Goal: Task Accomplishment & Management: Manage account settings

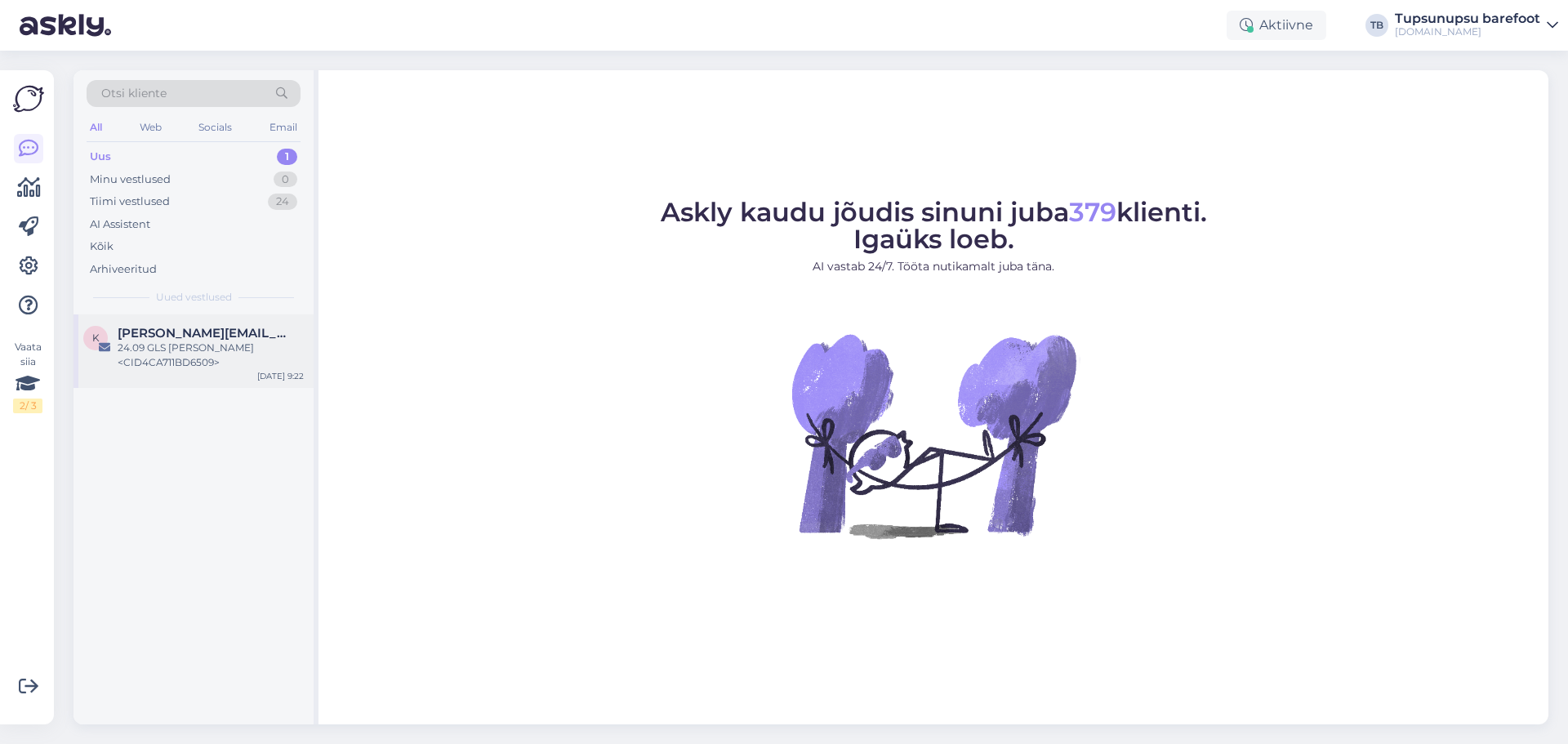
click at [206, 337] on span "[PERSON_NAME][EMAIL_ADDRESS][DOMAIN_NAME]" at bounding box center [203, 333] width 170 height 15
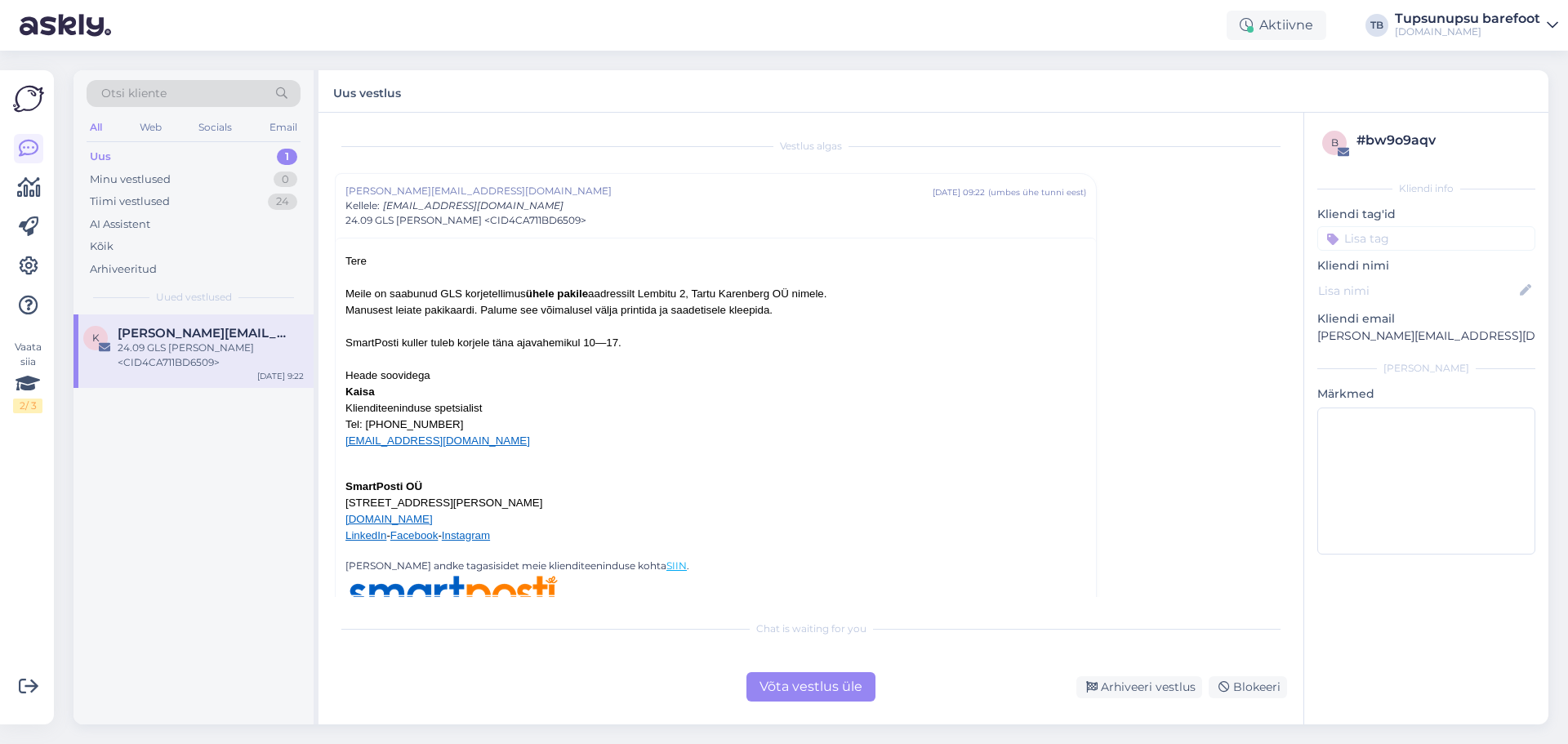
click at [219, 160] on div "Uus 1" at bounding box center [194, 157] width 214 height 23
click at [159, 190] on div "Minu vestlused 0" at bounding box center [194, 180] width 214 height 23
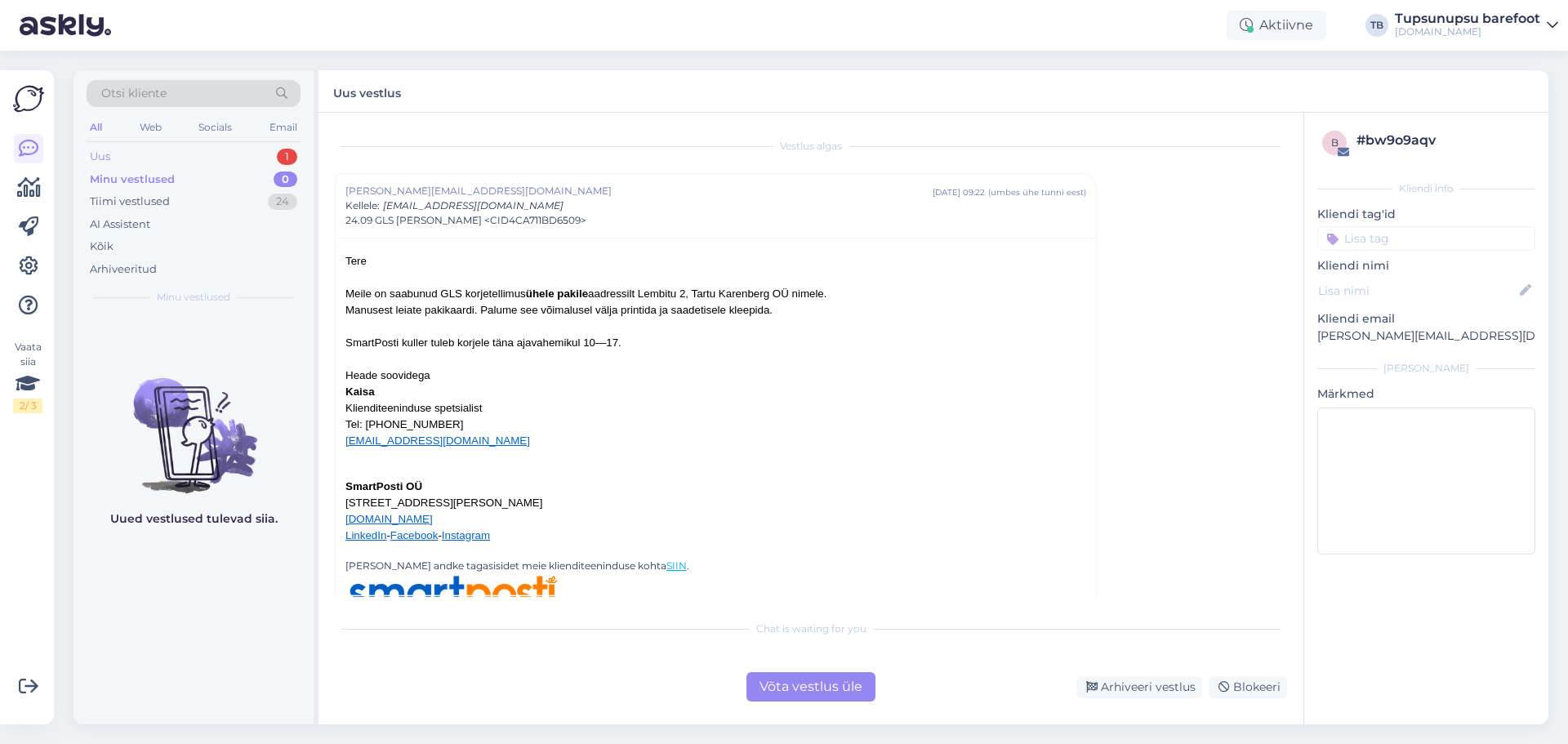
click at [160, 156] on div "Uus 1" at bounding box center [194, 157] width 214 height 23
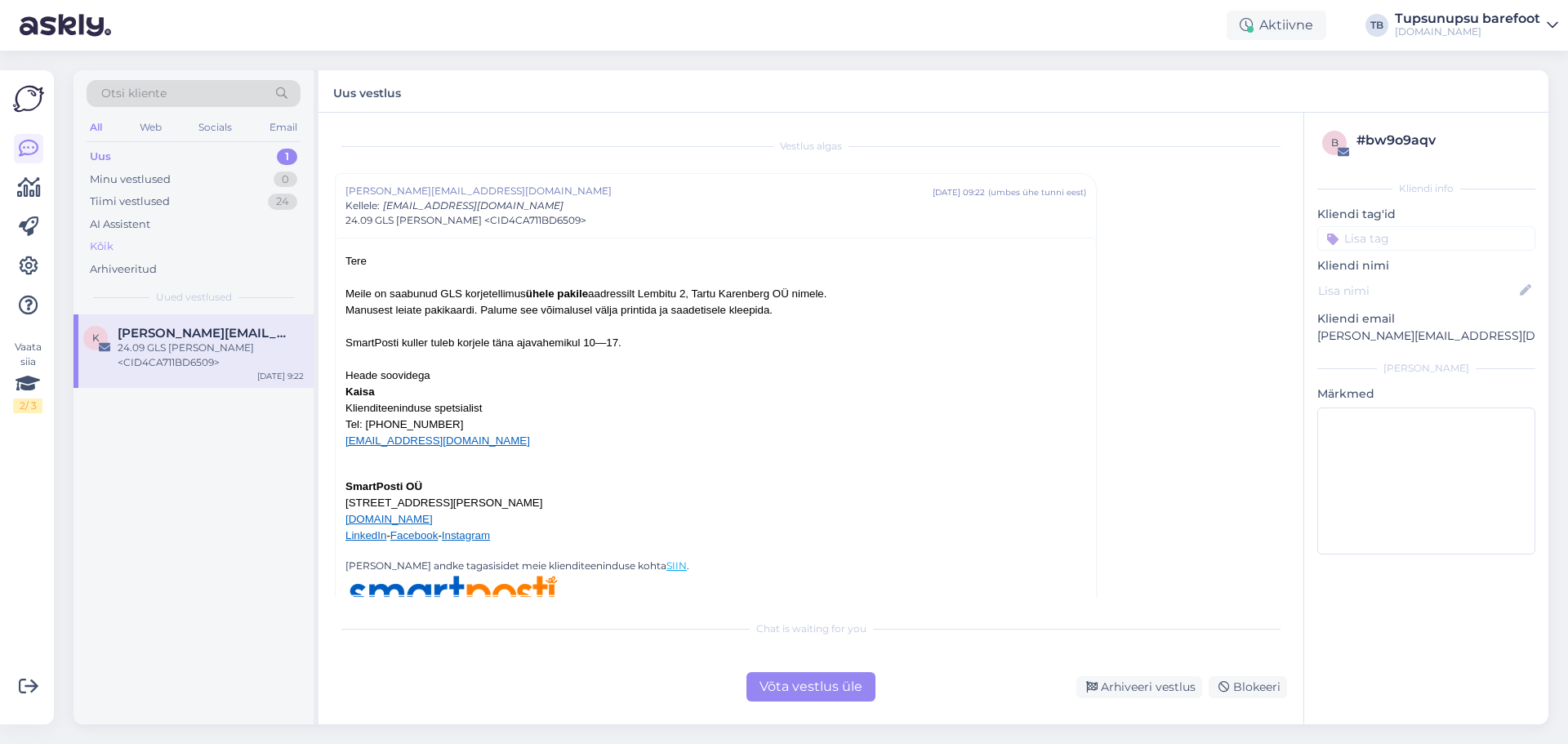
click at [113, 246] on div "Kõik" at bounding box center [194, 247] width 214 height 23
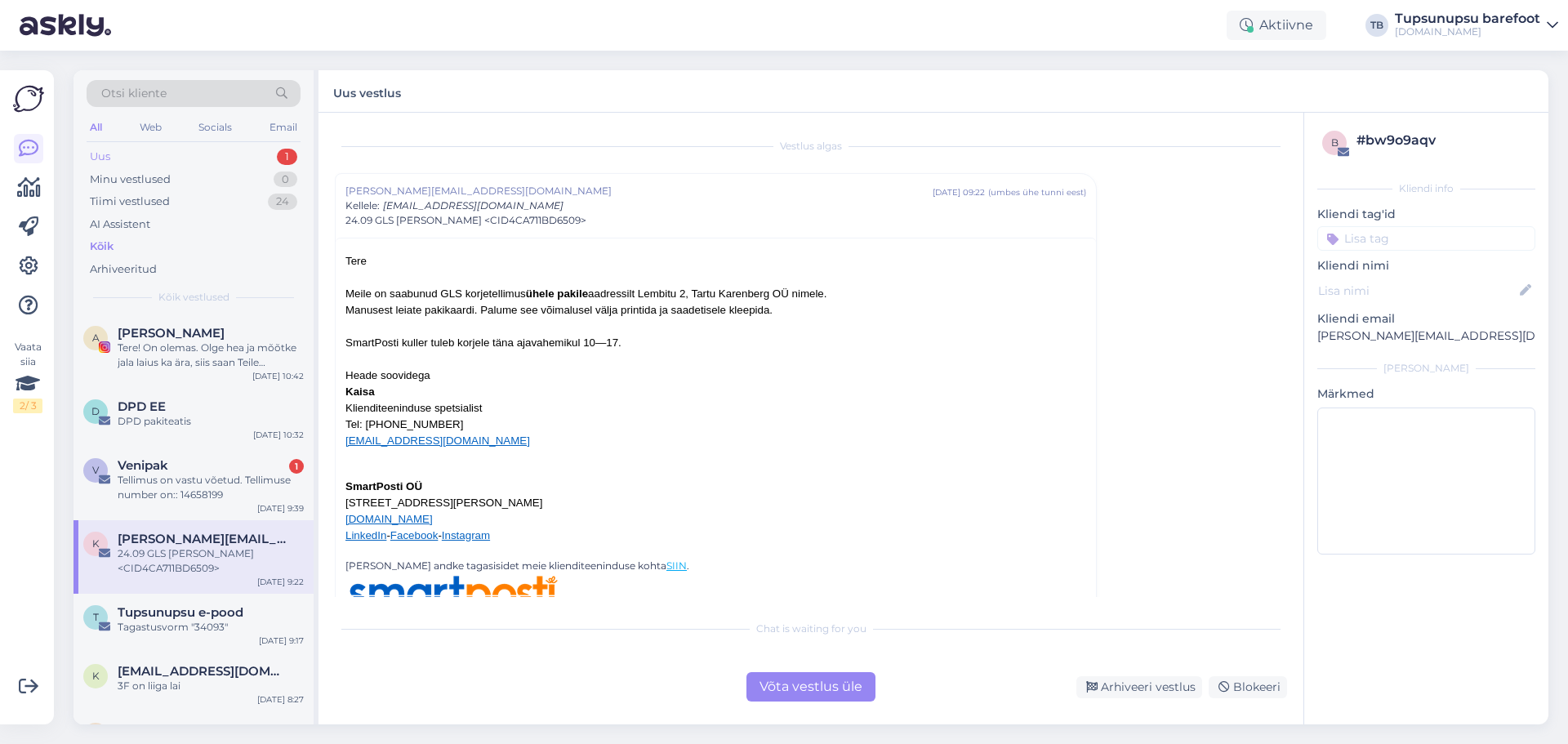
drag, startPoint x: 199, startPoint y: 142, endPoint x: 187, endPoint y: 154, distance: 17.0
click at [187, 154] on div "Otsi kliente All Web Socials Email Uus 1 Minu vestlused 0 Tiimi vestlused 24 AI…" at bounding box center [194, 192] width 240 height 244
click at [187, 154] on div "Uus 1" at bounding box center [194, 157] width 214 height 23
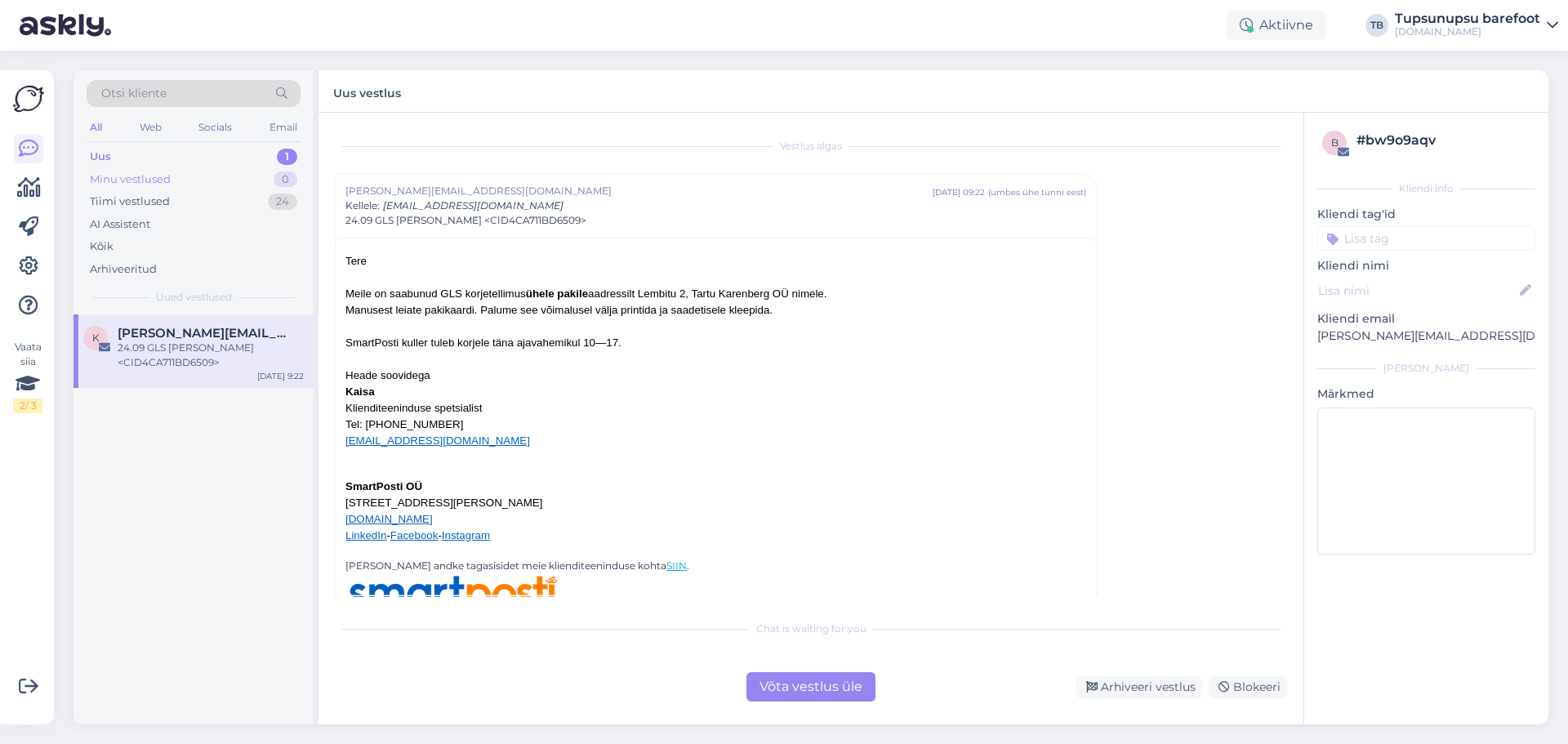
click at [185, 189] on div "Minu vestlused 0" at bounding box center [194, 180] width 214 height 23
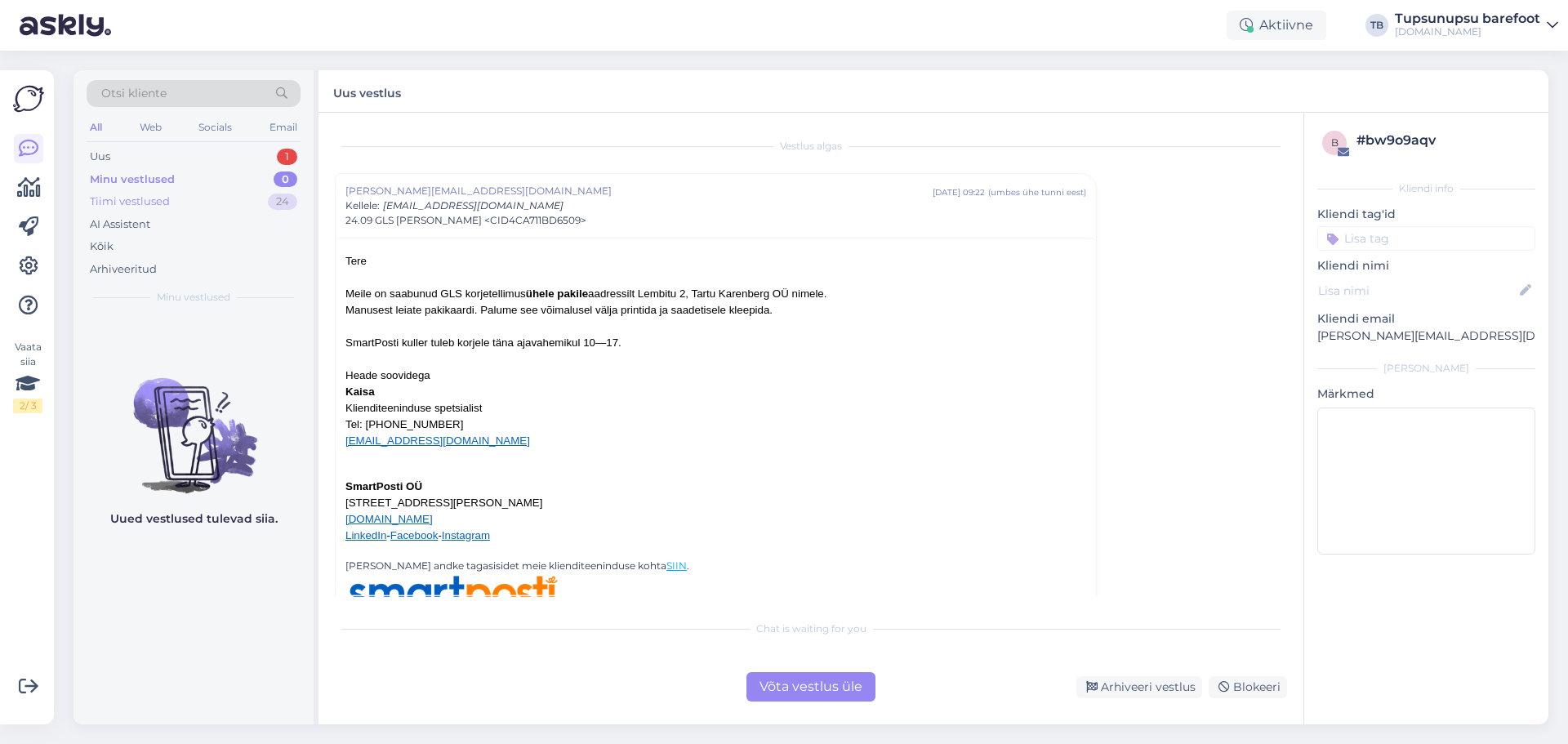
click at [167, 211] on div "Tiimi vestlused 24" at bounding box center [194, 202] width 214 height 23
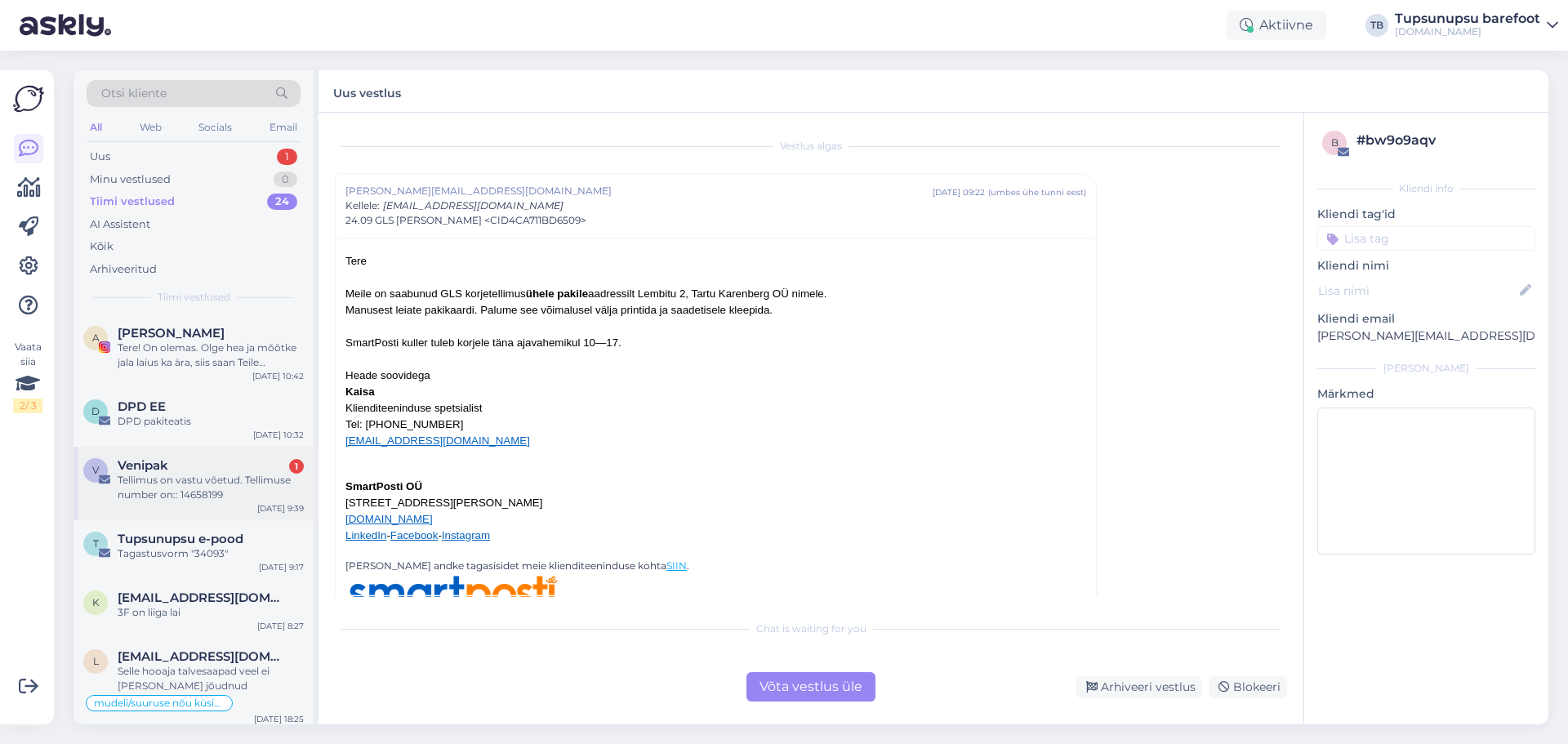
click at [192, 483] on div "Tellimus on vastu võetud. Tellimuse number on:: 14658199" at bounding box center [211, 488] width 186 height 30
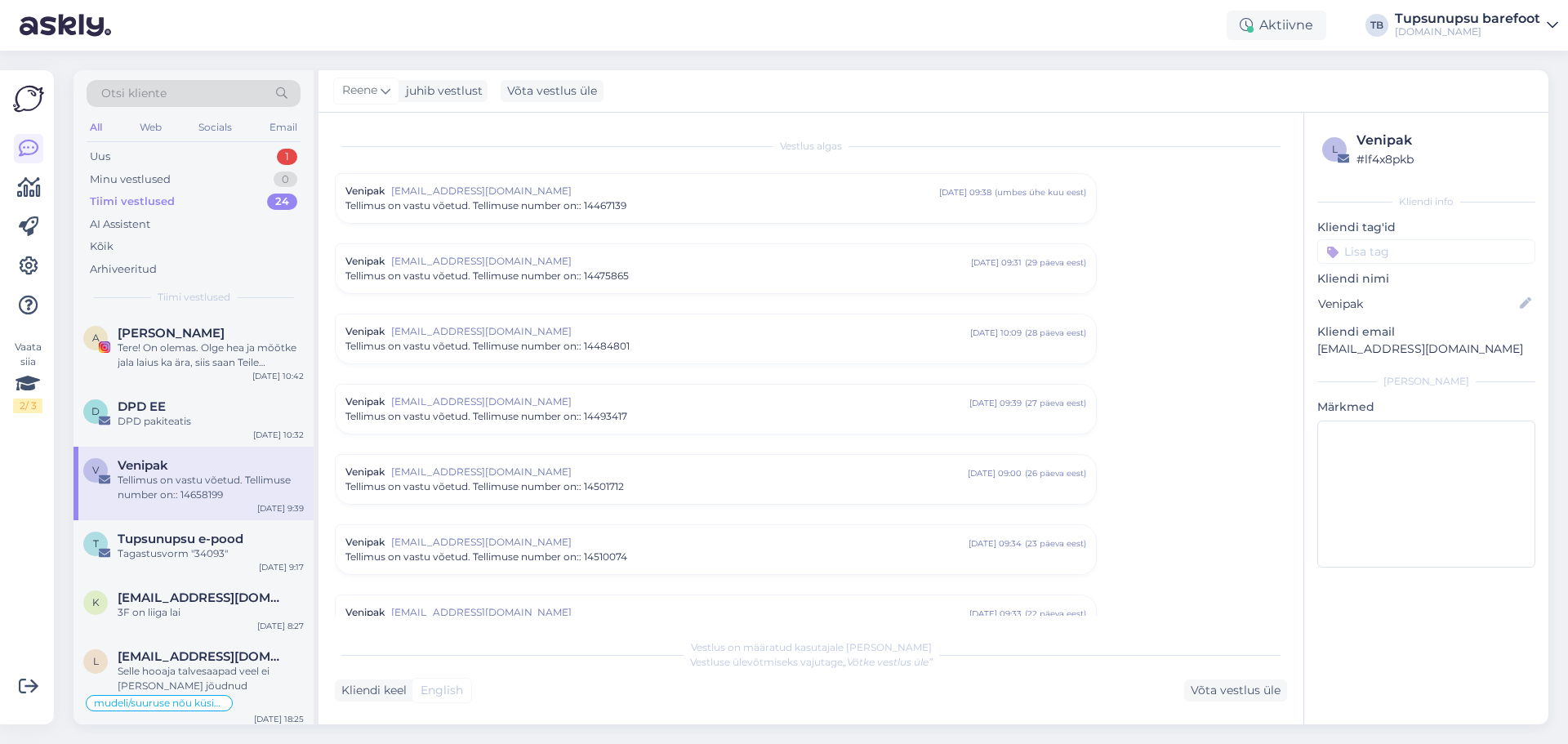
click at [1439, 30] on div "[DOMAIN_NAME]" at bounding box center [1468, 32] width 146 height 13
click at [1415, 147] on div "Logi välja" at bounding box center [1413, 140] width 290 height 30
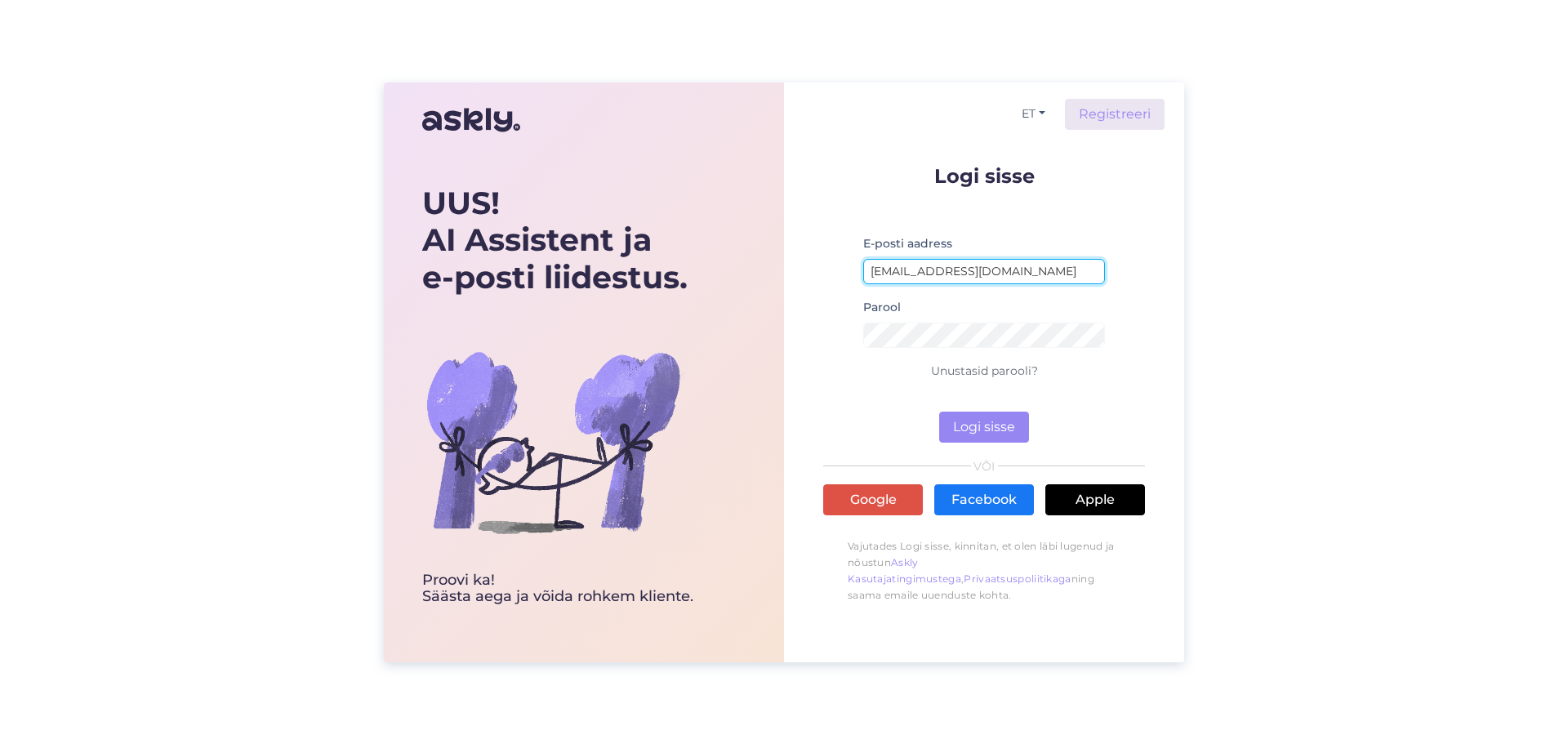
click at [895, 271] on input "elinsyld@gmail.com" at bounding box center [984, 271] width 242 height 25
type input "simkojane@gmail.com"
click at [961, 445] on div "Logi sisse E-posti aadress simkojane@gmail.com Parool Unustasid parooli? Logi s…" at bounding box center [984, 389] width 322 height 446
click at [997, 424] on button "Logi sisse" at bounding box center [984, 426] width 89 height 31
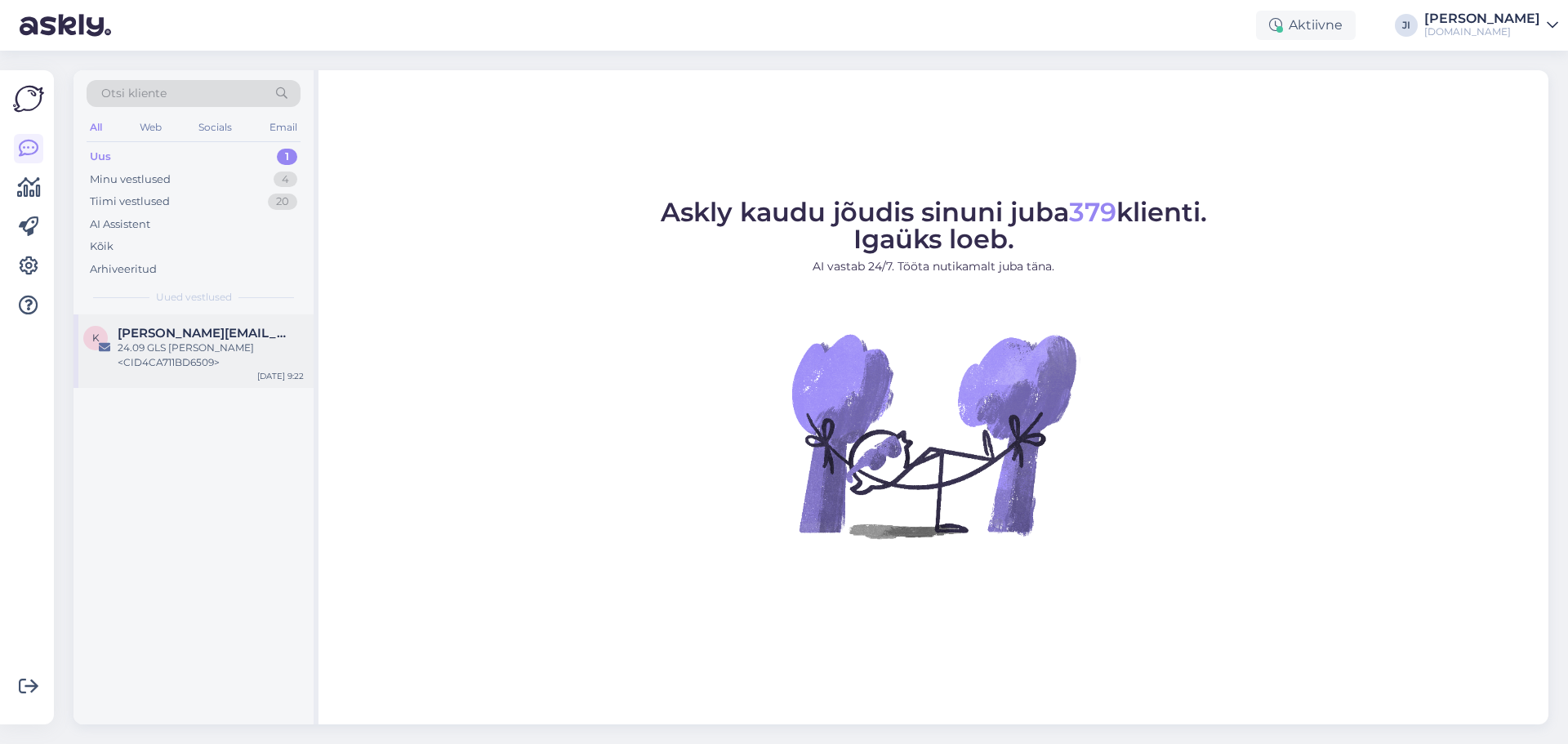
click at [208, 325] on div "k kuller@smartposti.com 24.09 GLS korje Karenberg OÜ <CID4CA711BD6509> Sep 24 9…" at bounding box center [194, 351] width 240 height 74
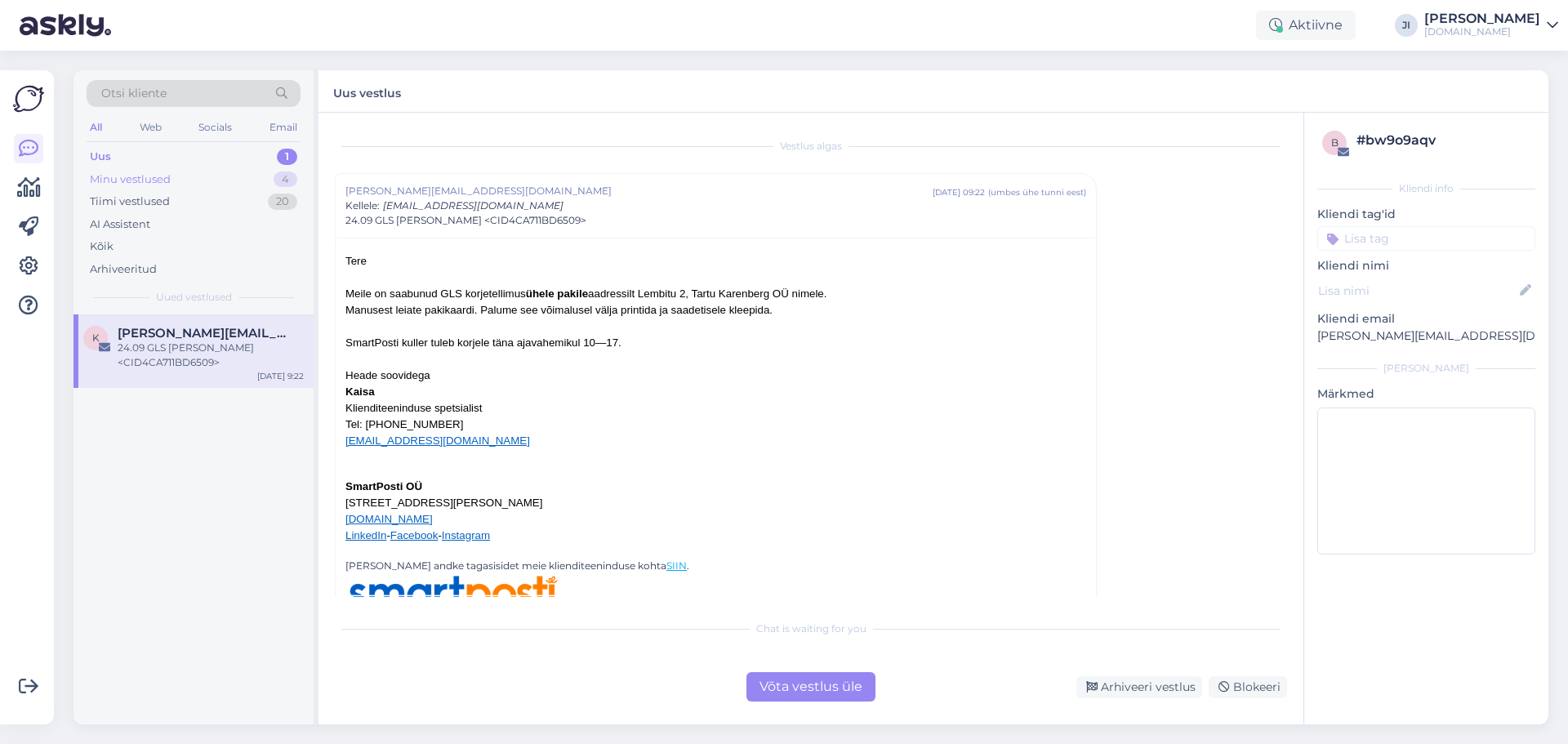
click at [183, 180] on div "Minu vestlused 4" at bounding box center [194, 180] width 214 height 23
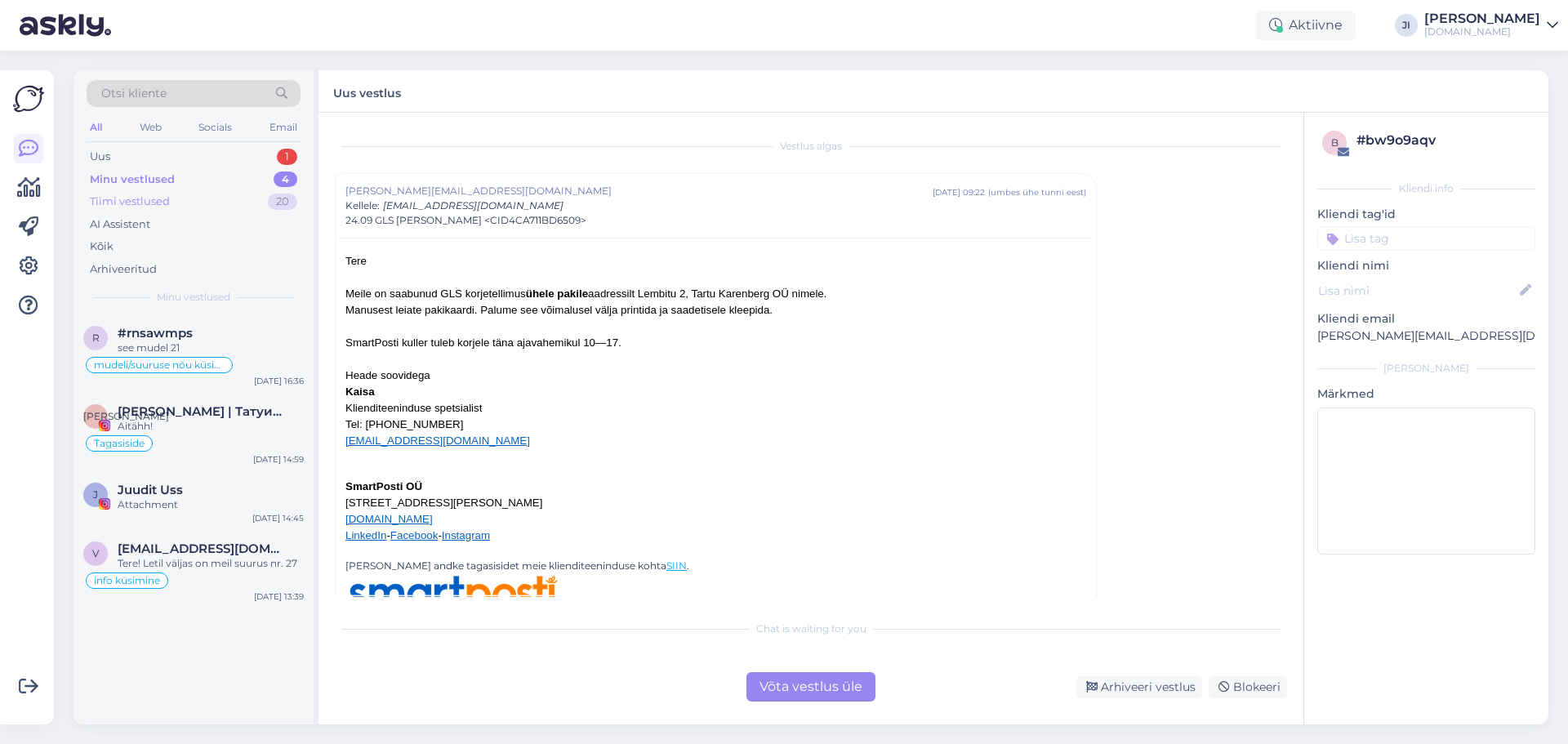
click at [147, 208] on div "Tiimi vestlused" at bounding box center [129, 202] width 80 height 17
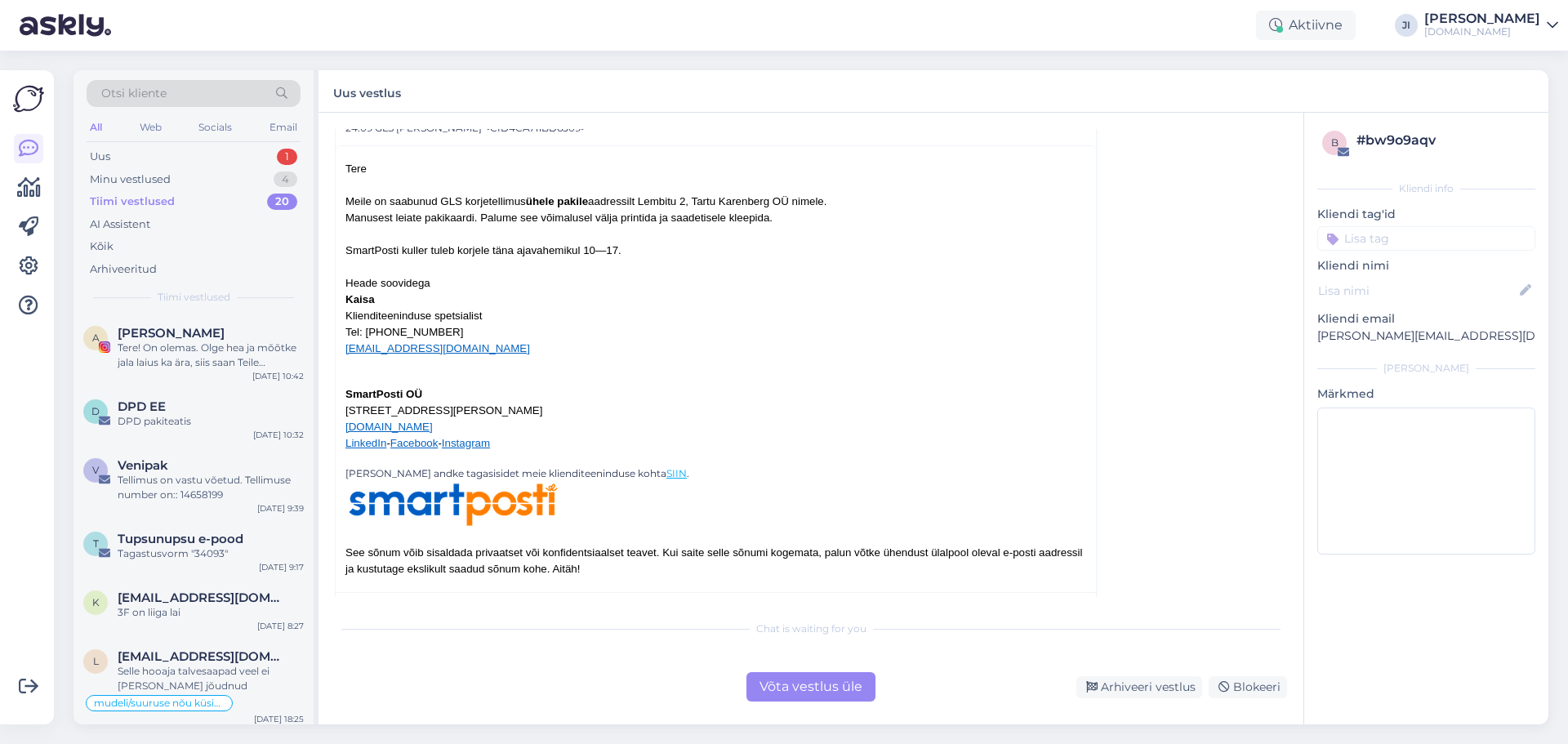
scroll to position [133, 0]
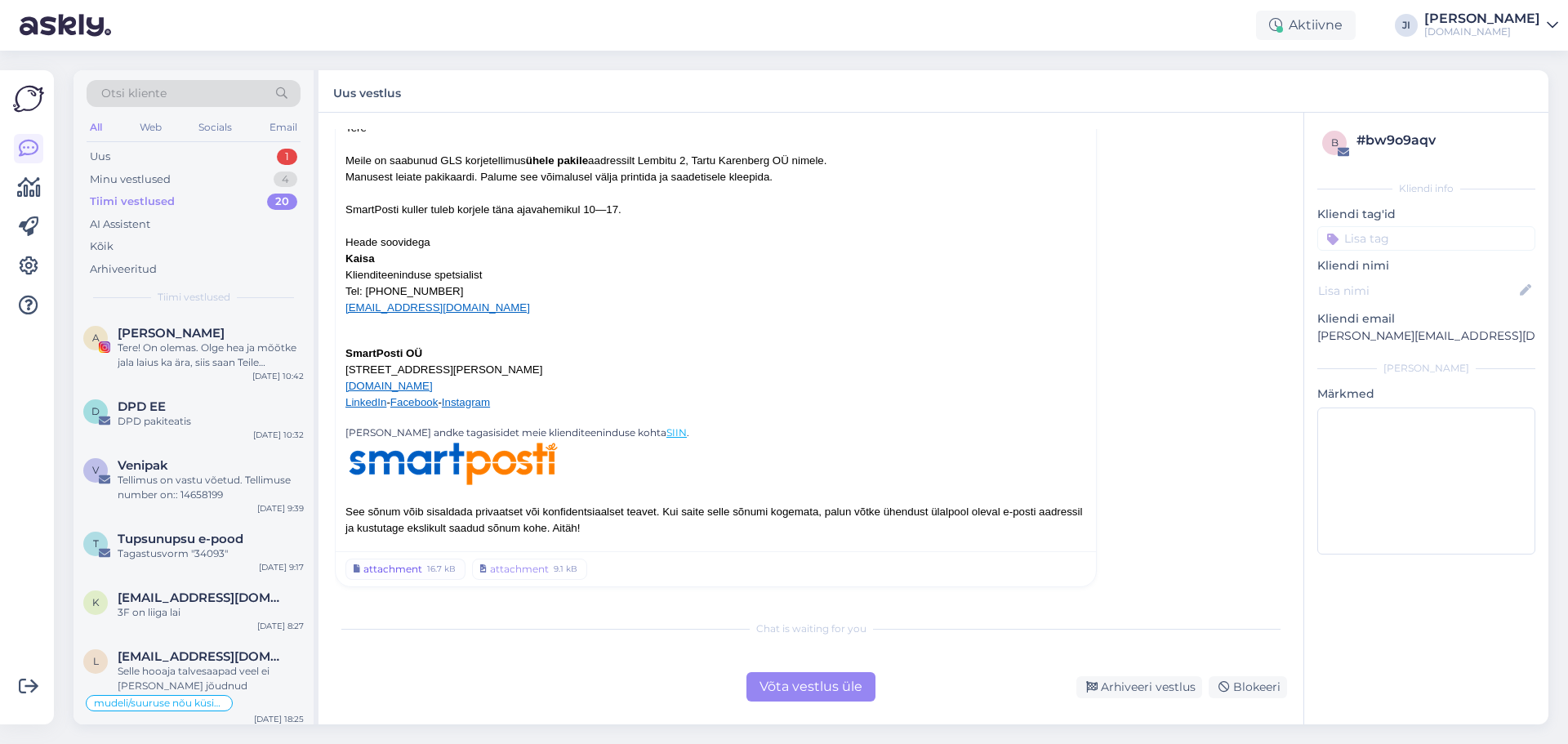
click at [415, 572] on div "attachment" at bounding box center [392, 569] width 59 height 15
click at [529, 567] on div "attachment" at bounding box center [519, 569] width 59 height 15
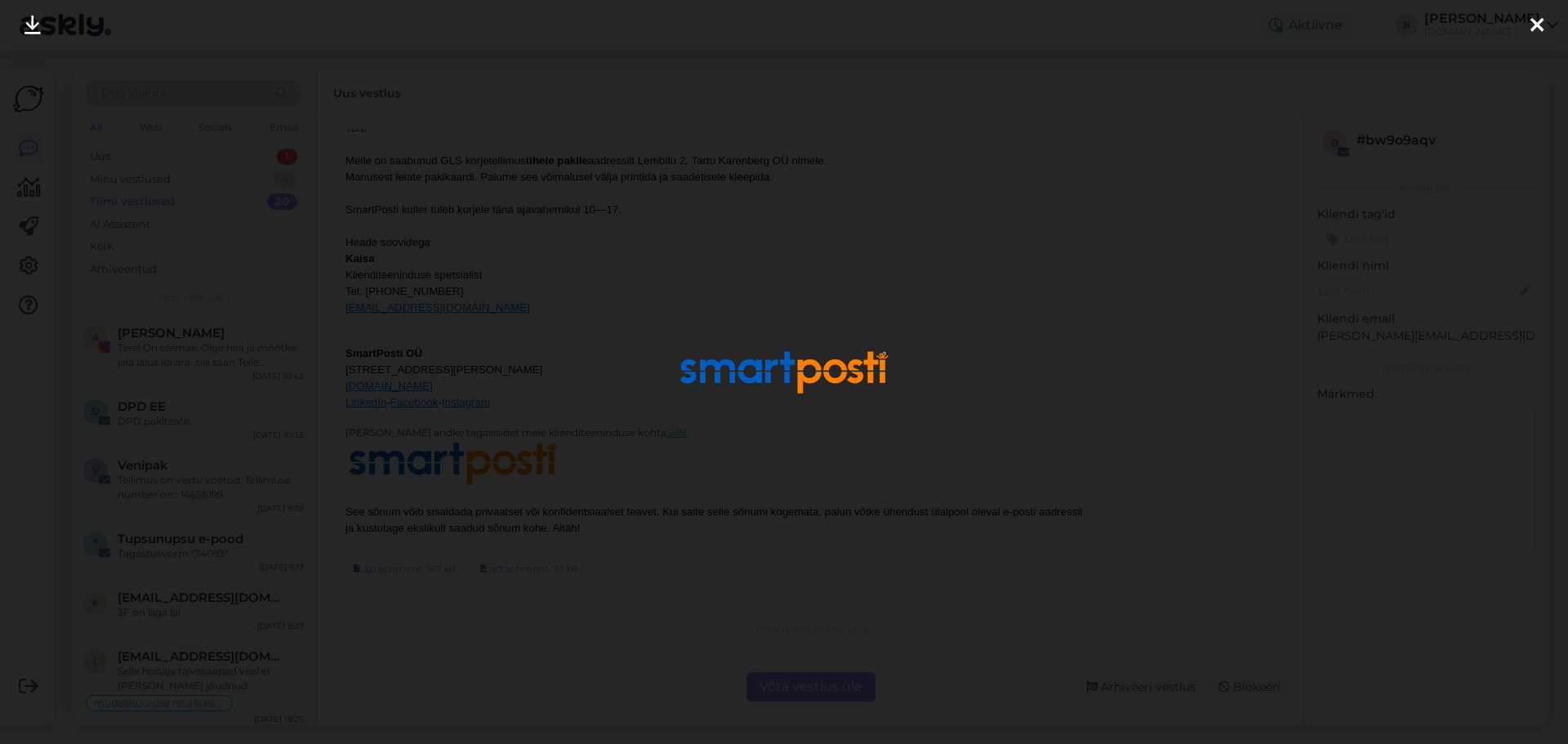
click at [1279, 224] on div at bounding box center [784, 372] width 1568 height 744
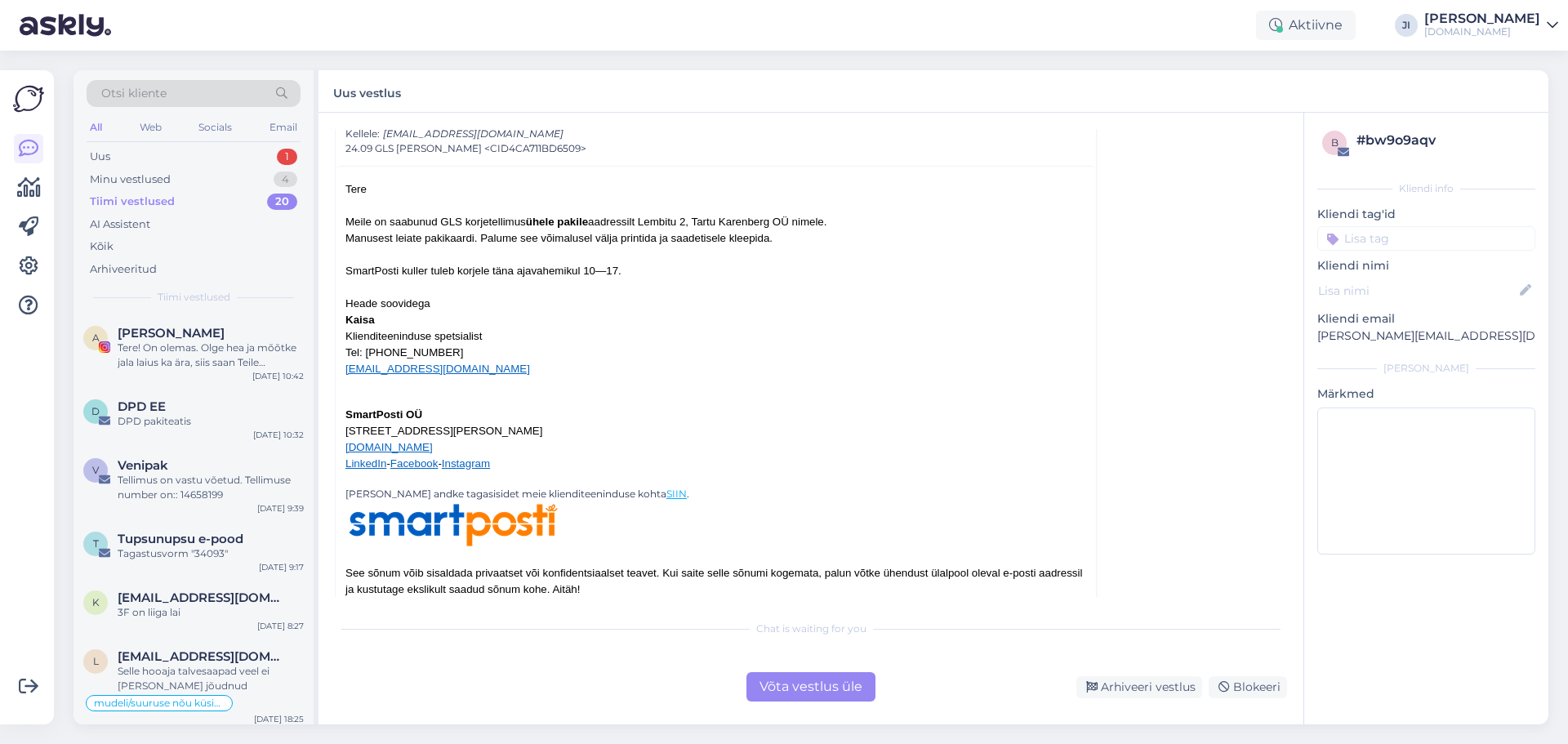
scroll to position [0, 0]
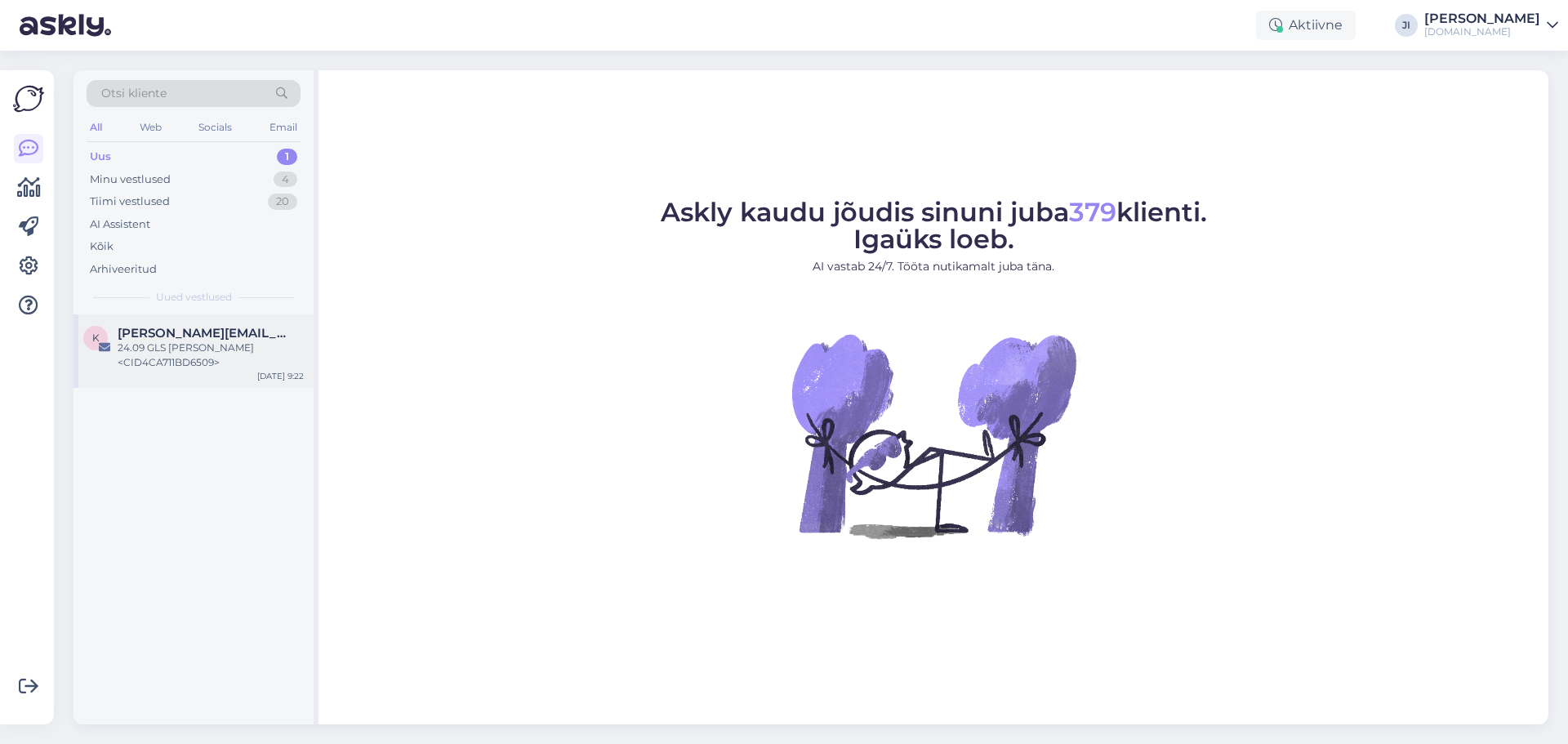
click at [199, 335] on span "[PERSON_NAME][EMAIL_ADDRESS][DOMAIN_NAME]" at bounding box center [203, 333] width 170 height 15
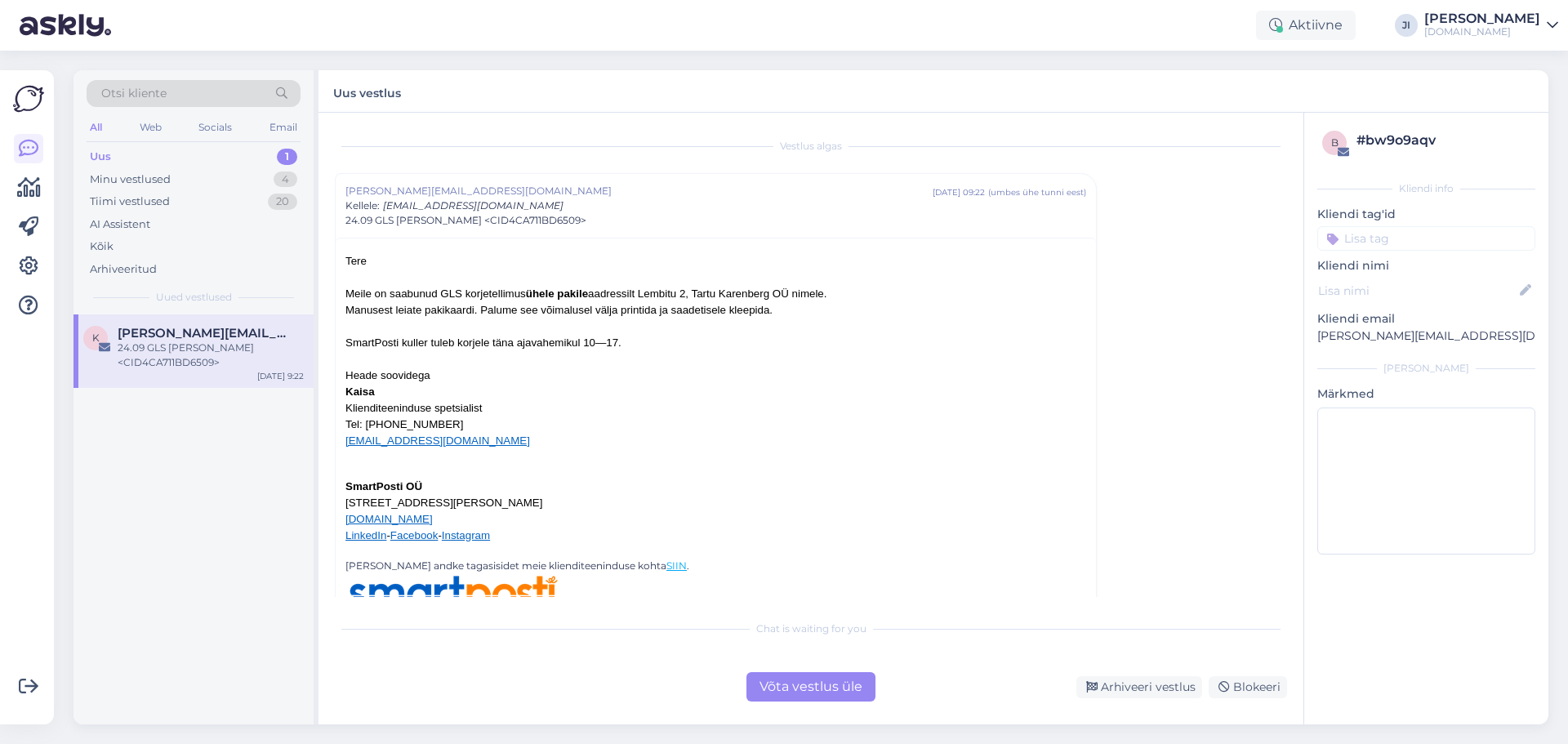
click at [796, 691] on div "Võta vestlus üle" at bounding box center [811, 687] width 129 height 30
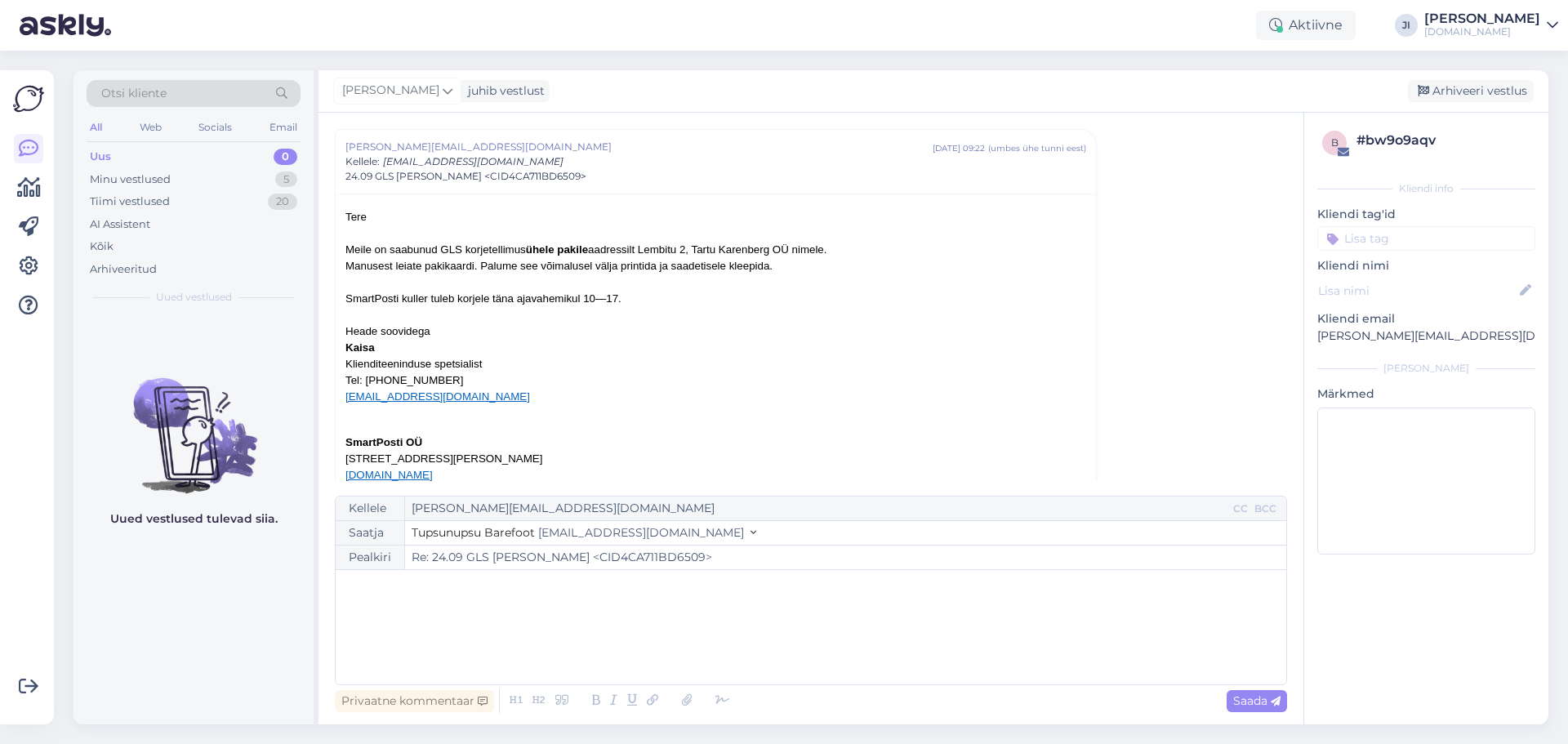
scroll to position [249, 0]
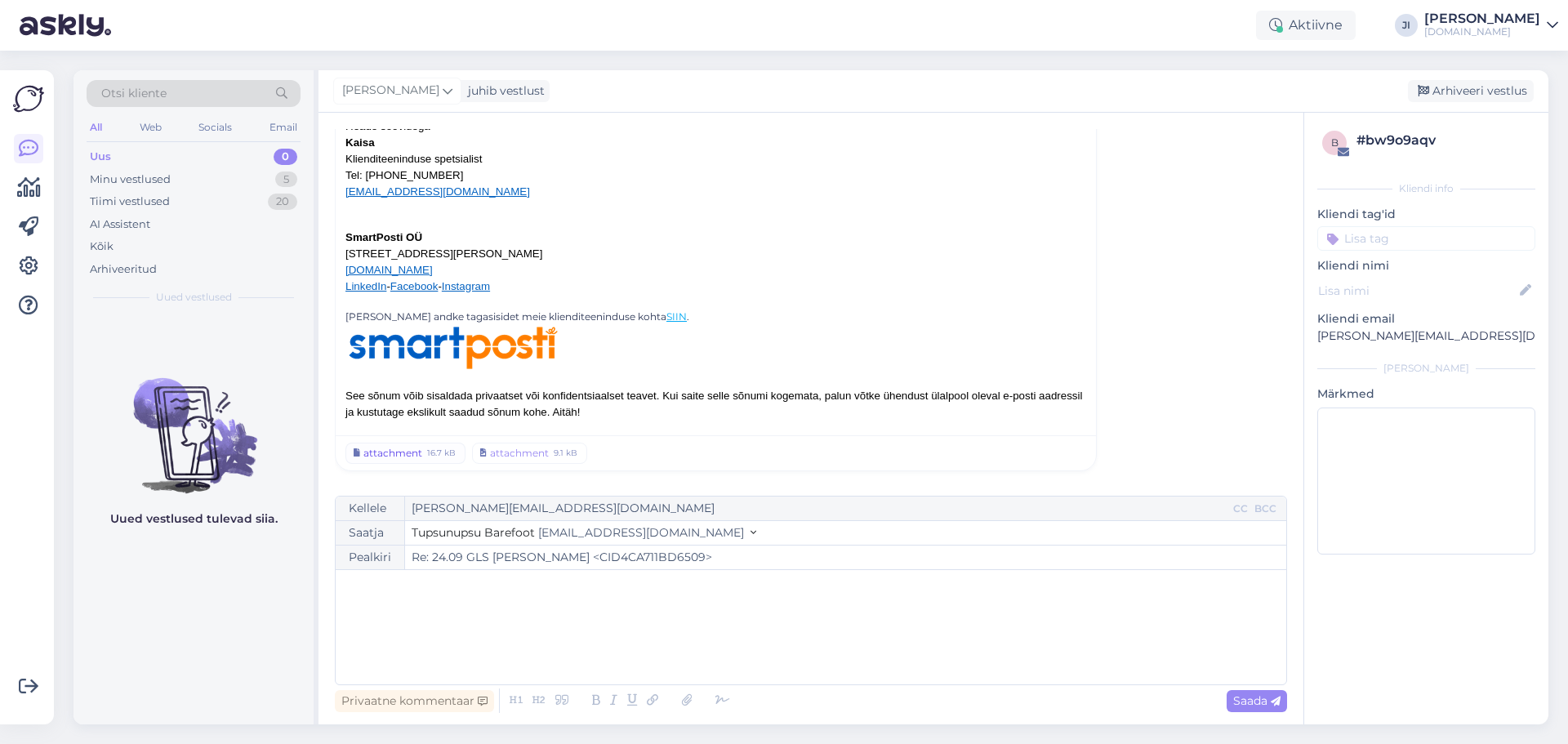
click at [418, 451] on div "attachment" at bounding box center [392, 453] width 59 height 15
click at [548, 455] on link "attachment 9.1 kB" at bounding box center [529, 453] width 115 height 21
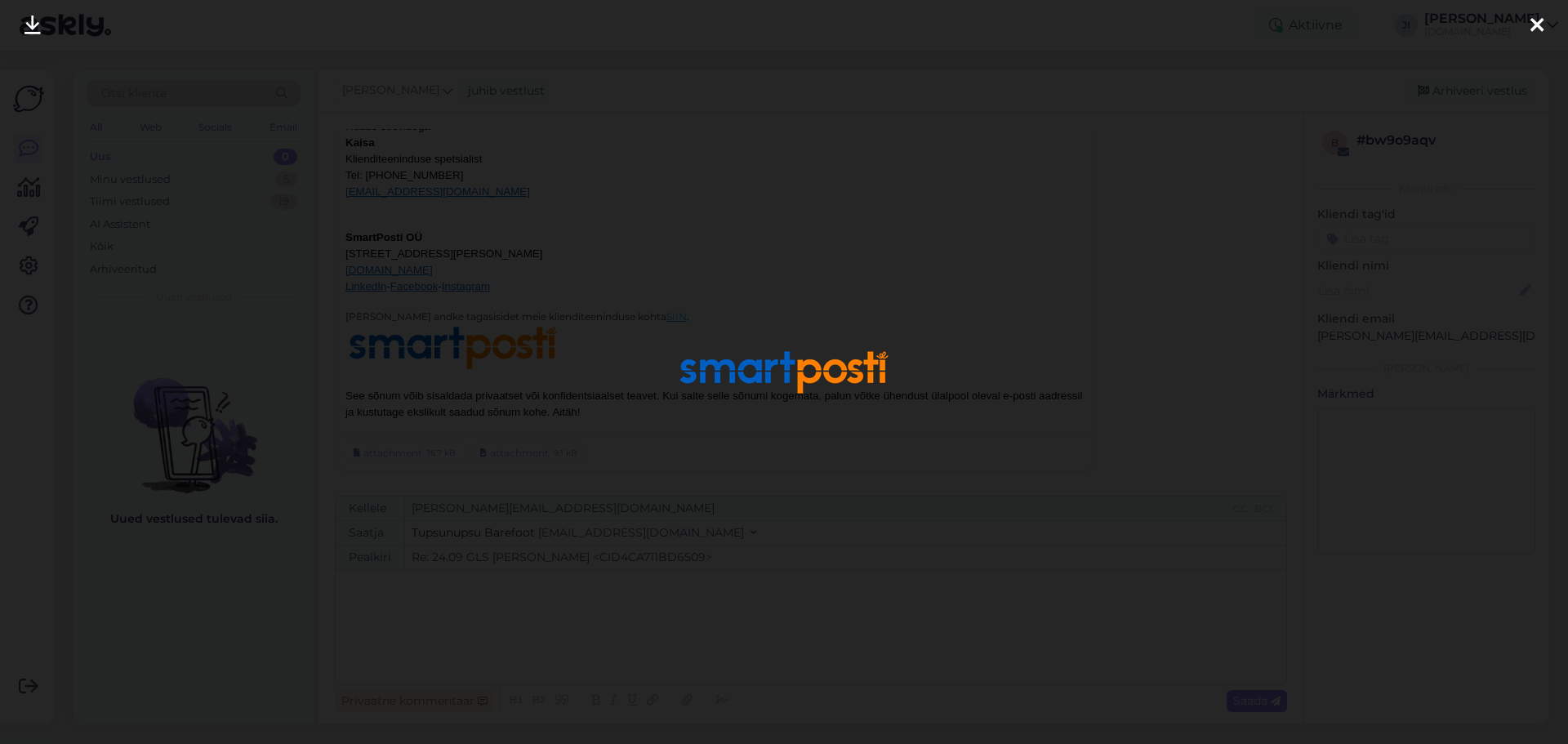
click at [1539, 18] on icon at bounding box center [1536, 26] width 13 height 21
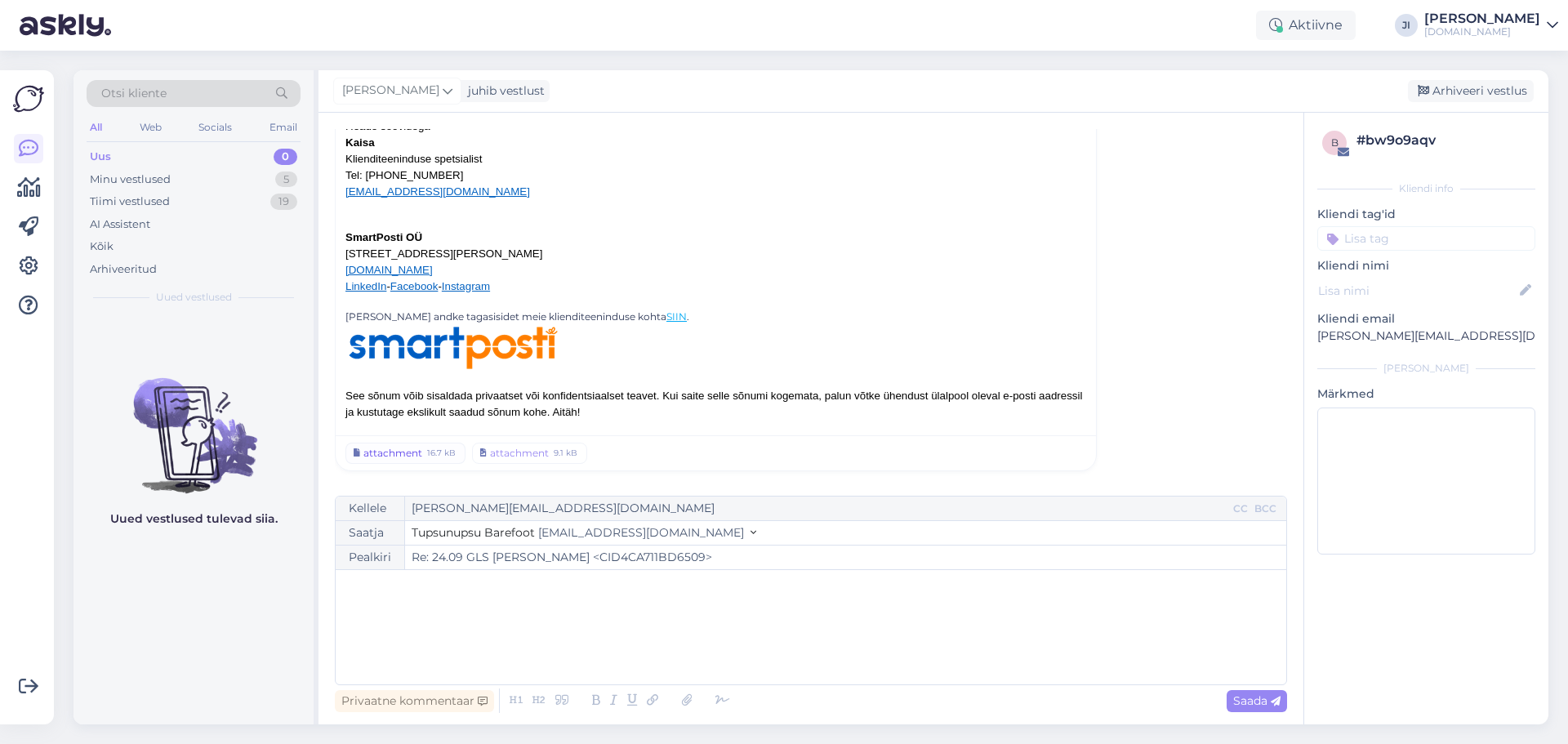
click at [414, 450] on div "attachment" at bounding box center [392, 453] width 59 height 15
click at [395, 454] on div "attachment" at bounding box center [392, 453] width 59 height 15
click at [156, 177] on div "Minu vestlused" at bounding box center [130, 179] width 81 height 17
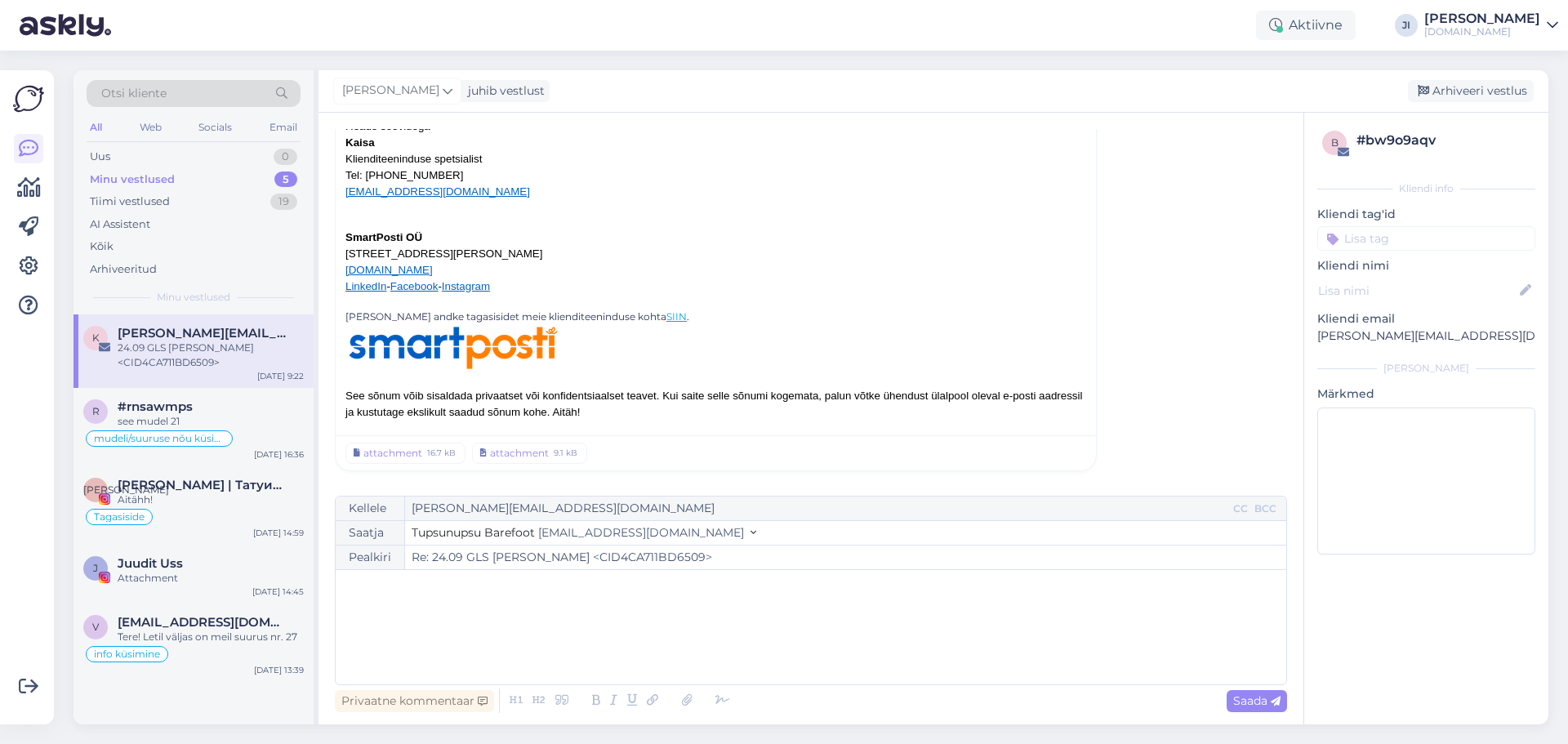
click at [228, 341] on div "24.09 GLS [PERSON_NAME] <CID4CA711BD6509>" at bounding box center [211, 355] width 186 height 30
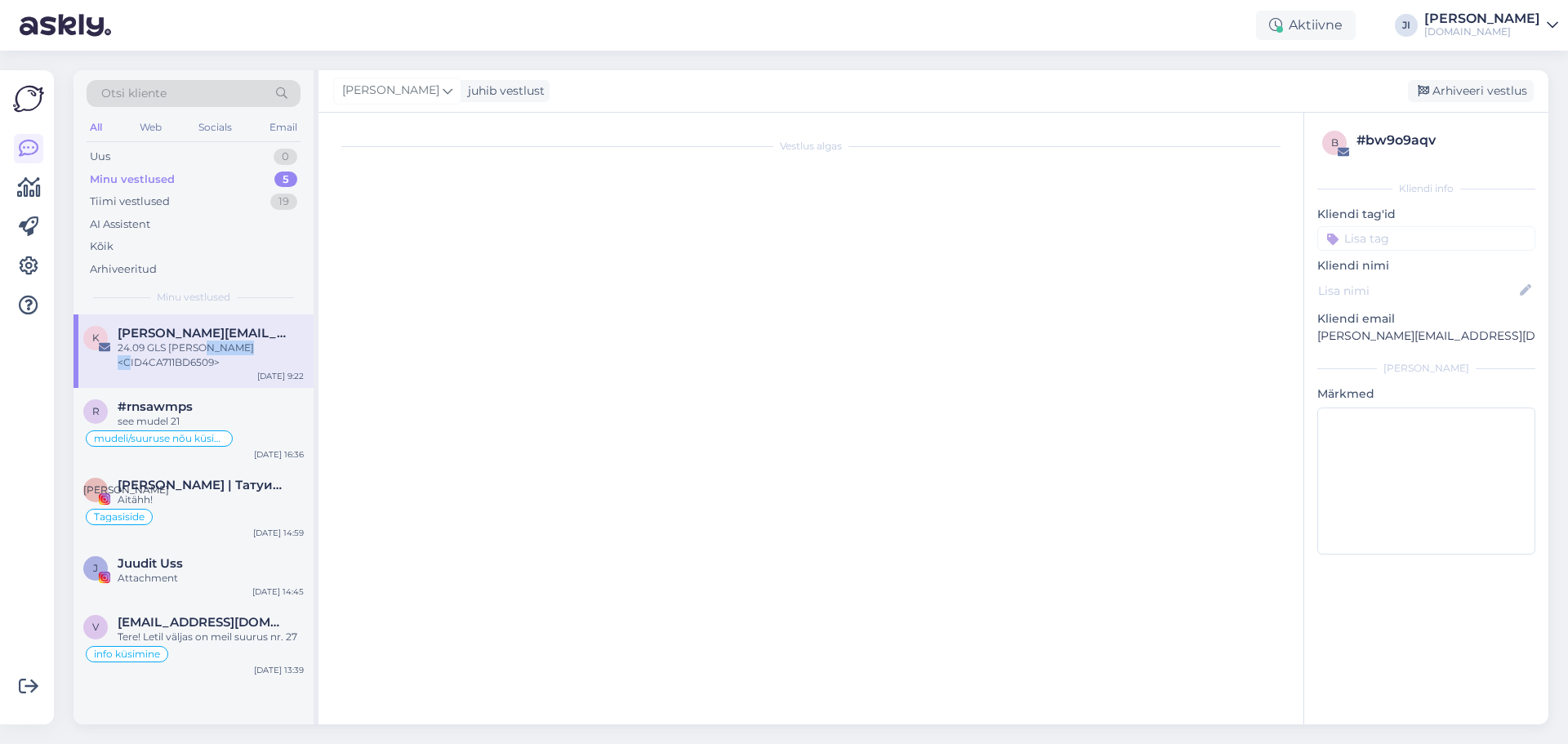
scroll to position [0, 0]
click at [228, 341] on div "24.09 GLS [PERSON_NAME] <CID4CA711BD6509>" at bounding box center [211, 355] width 186 height 30
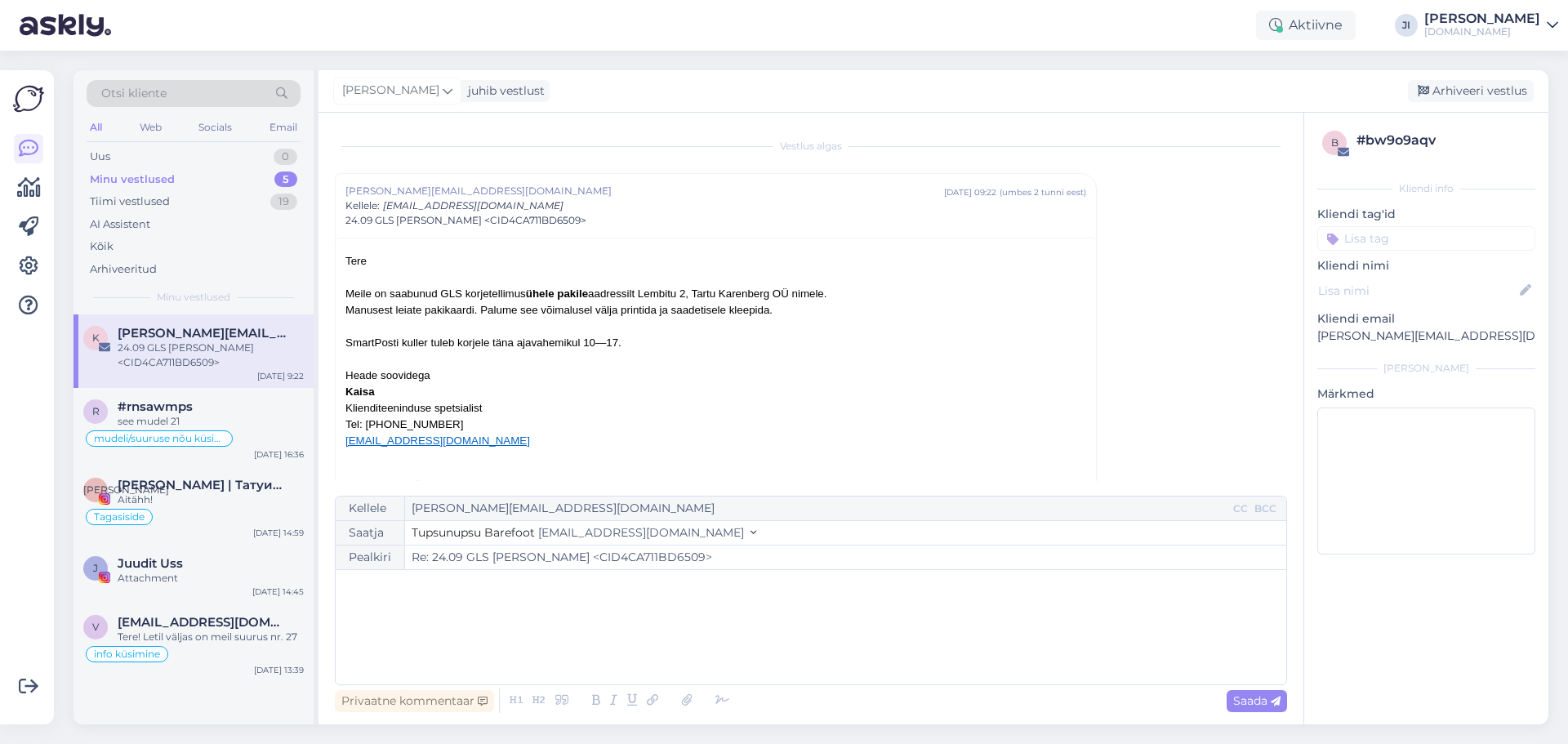
scroll to position [44, 0]
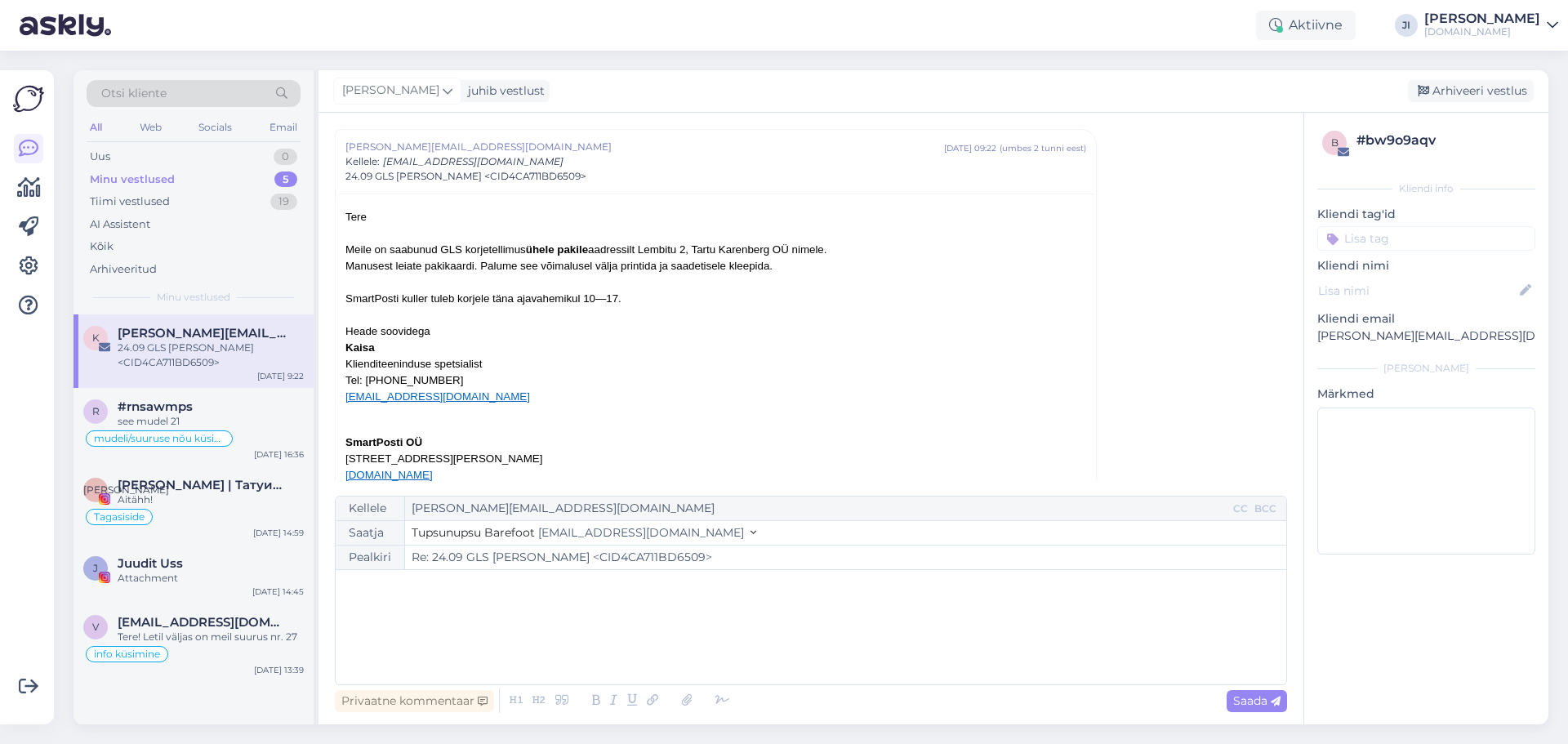
click at [1367, 240] on input at bounding box center [1426, 239] width 218 height 25
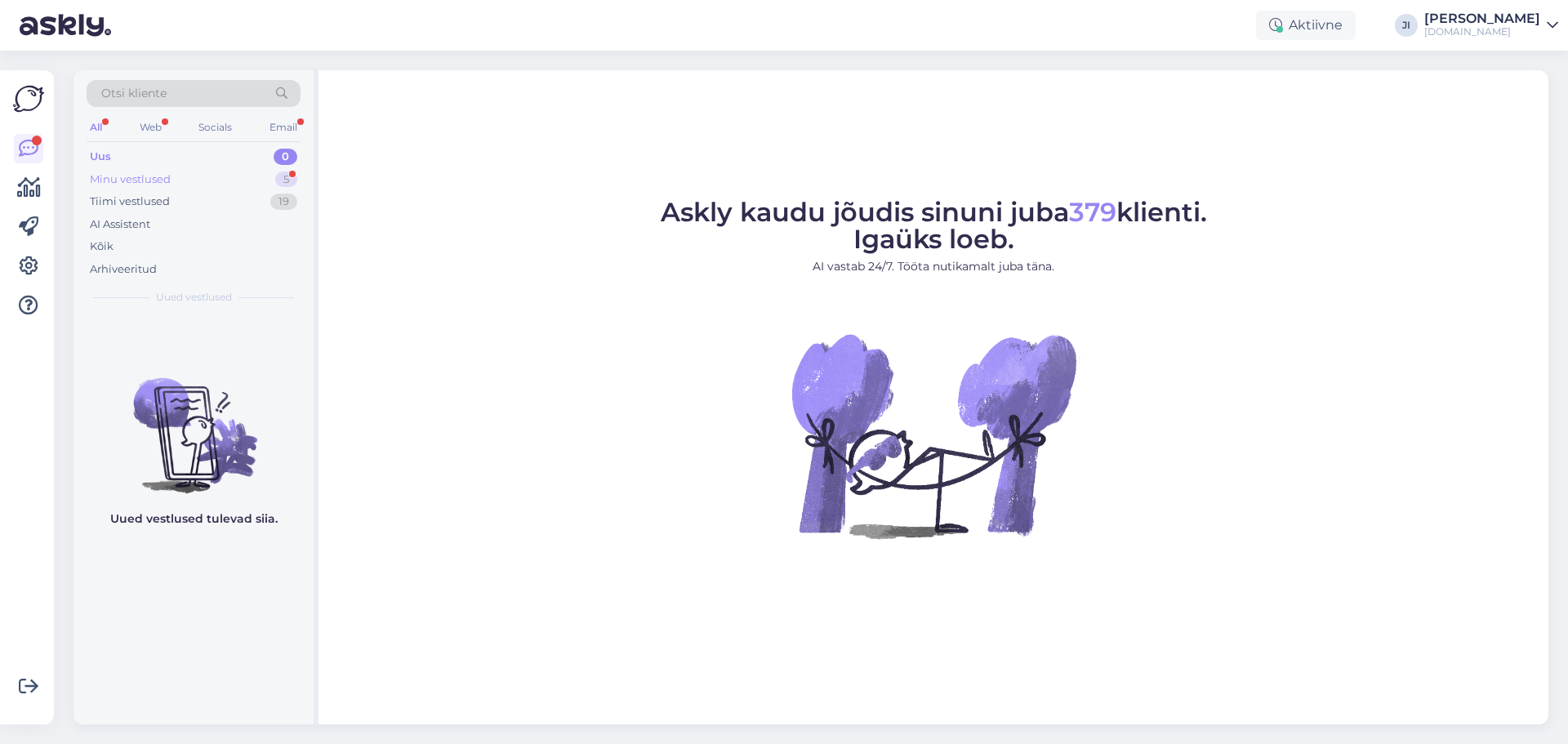
click at [213, 187] on div "Minu vestlused 5" at bounding box center [194, 180] width 214 height 23
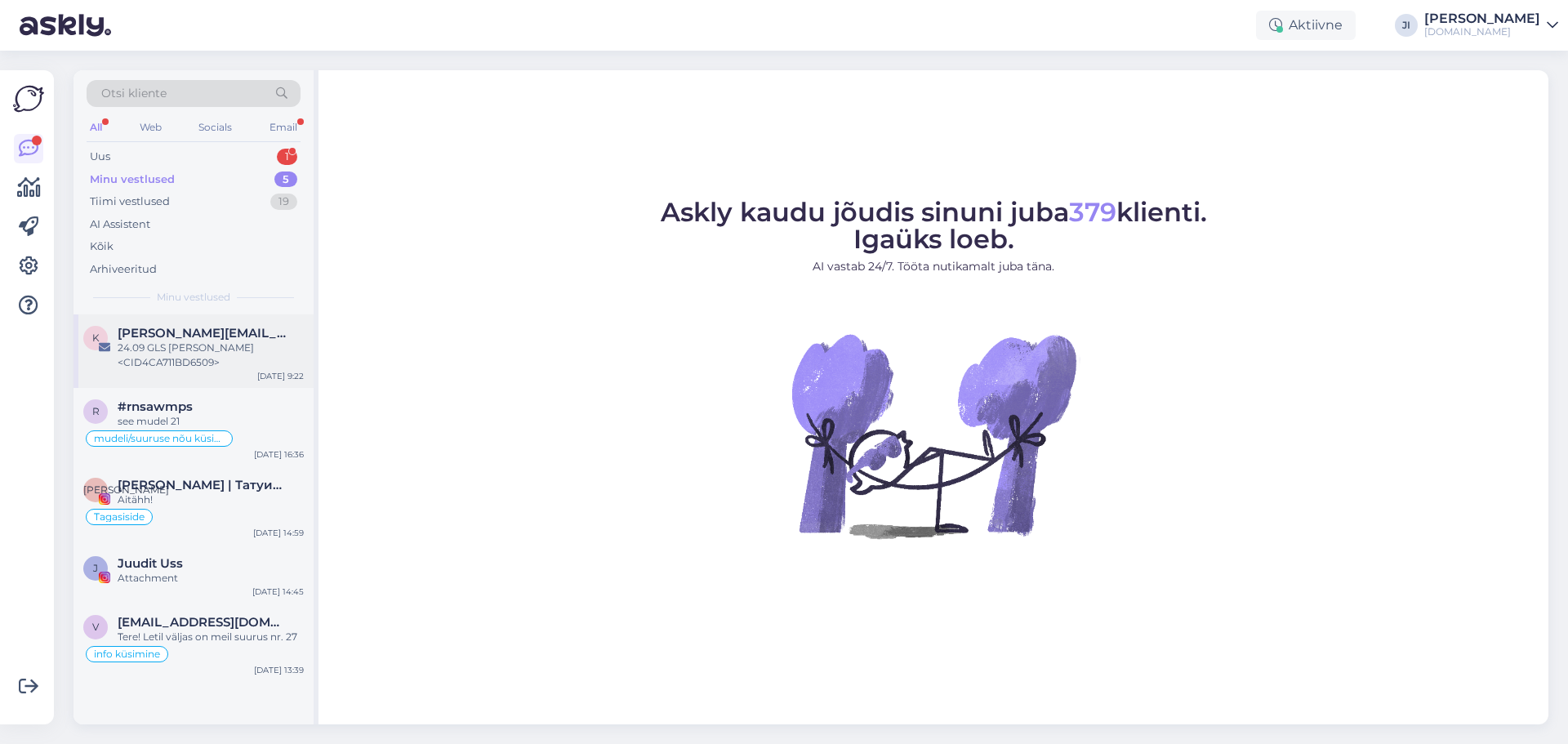
click at [229, 360] on div "24.09 GLS [PERSON_NAME] <CID4CA711BD6509>" at bounding box center [211, 355] width 186 height 30
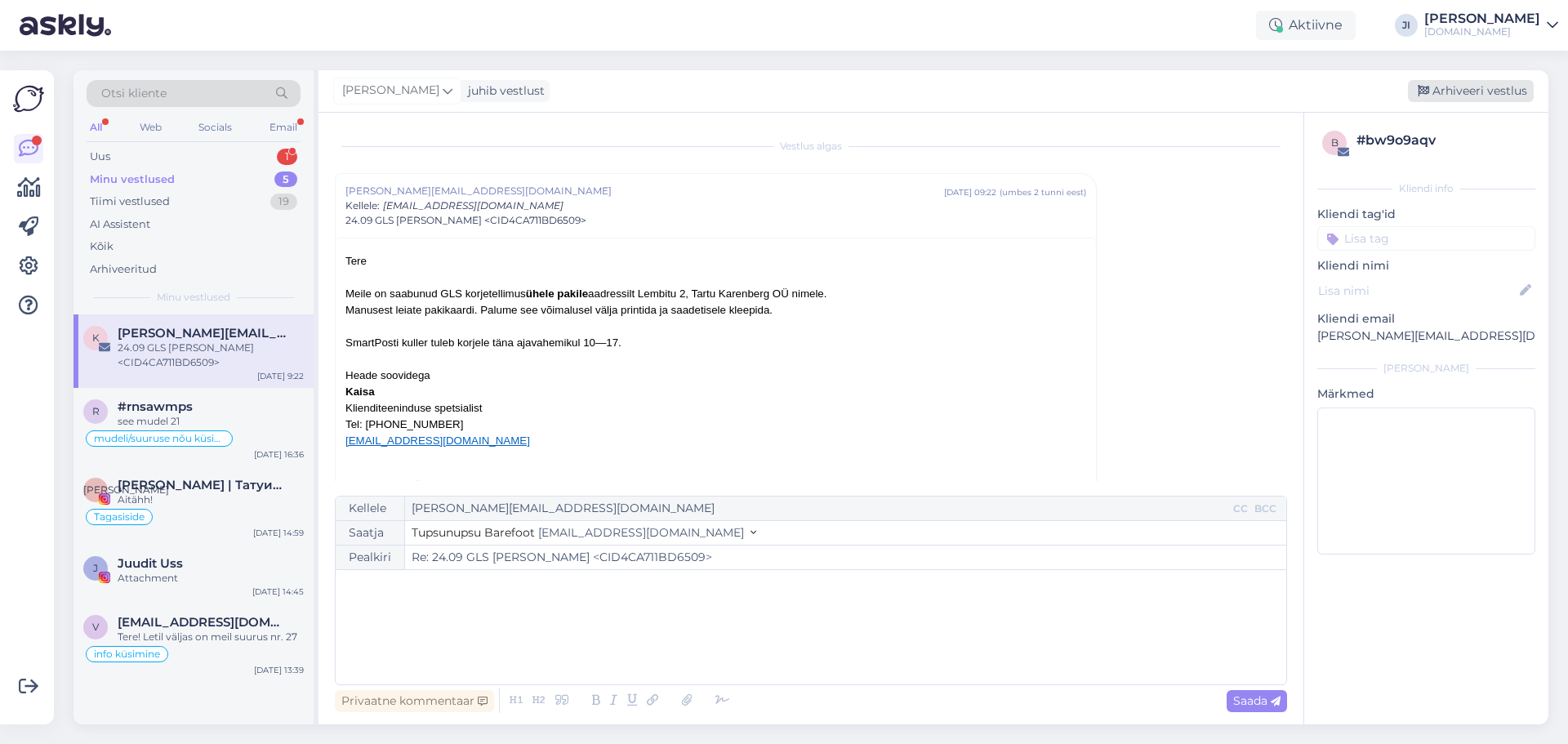
click at [1457, 82] on div "Arhiveeri vestlus" at bounding box center [1471, 90] width 125 height 22
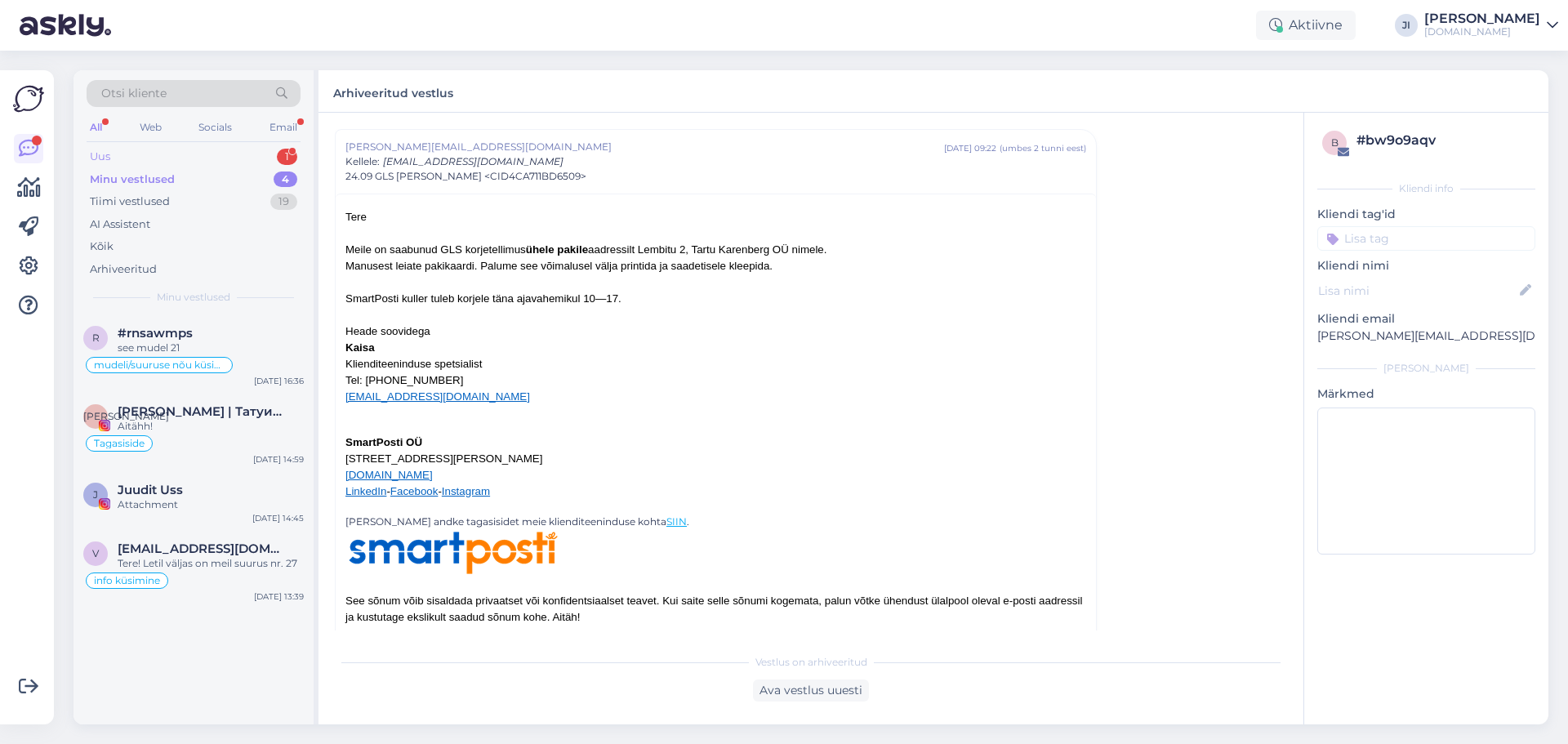
click at [203, 159] on div "Uus 1" at bounding box center [194, 157] width 214 height 23
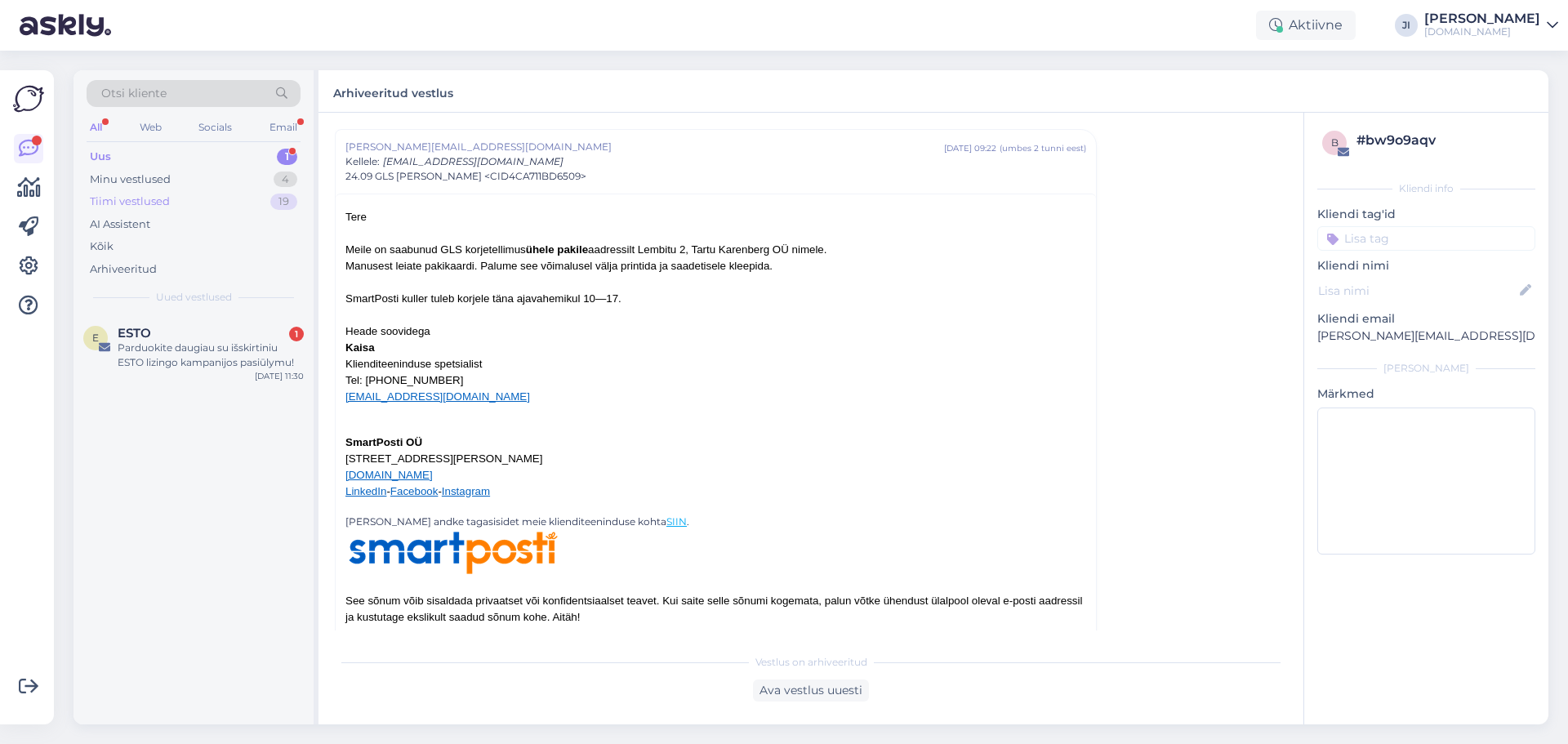
click at [182, 191] on div "Tiimi vestlused 19" at bounding box center [194, 202] width 214 height 23
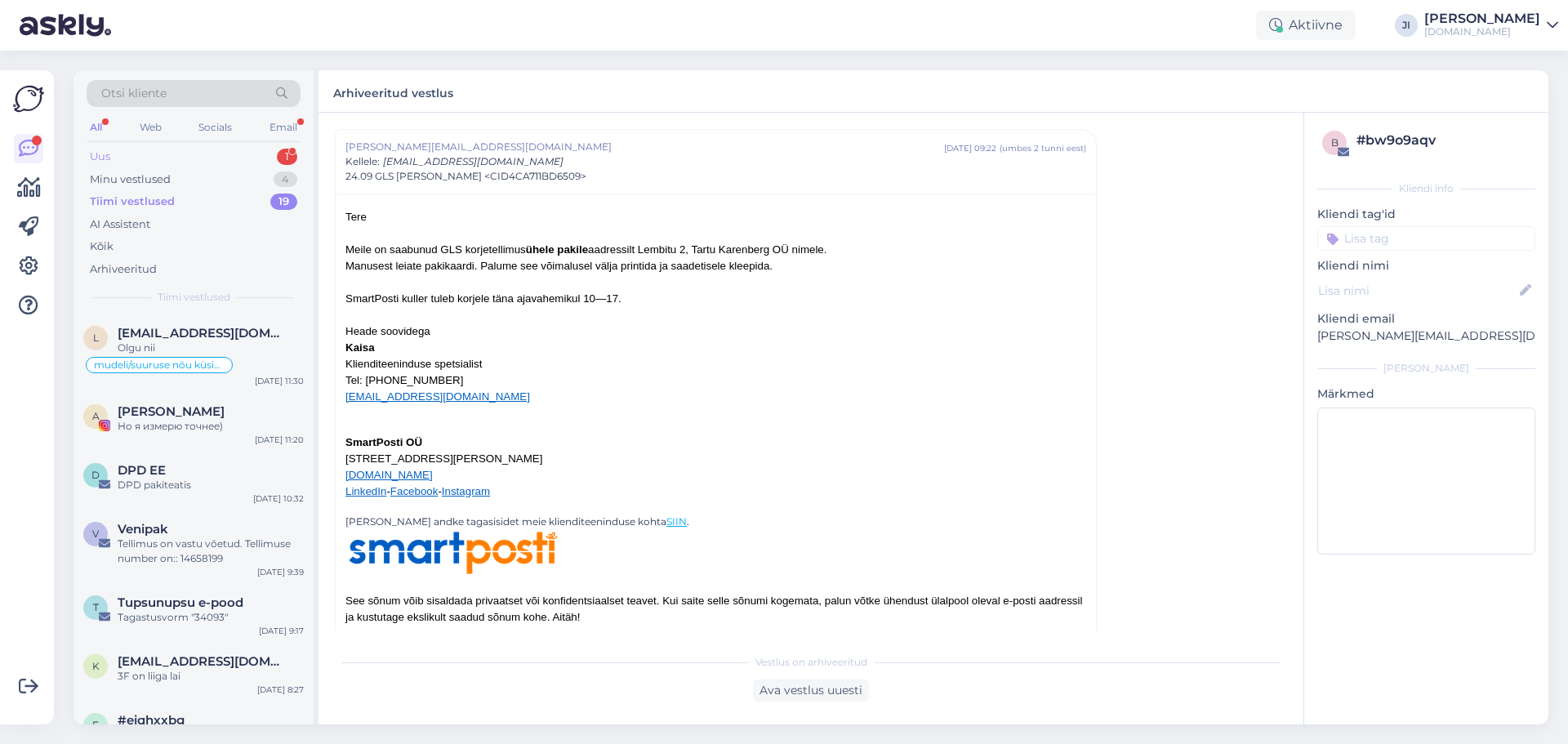
click at [209, 159] on div "Uus 1" at bounding box center [194, 157] width 214 height 23
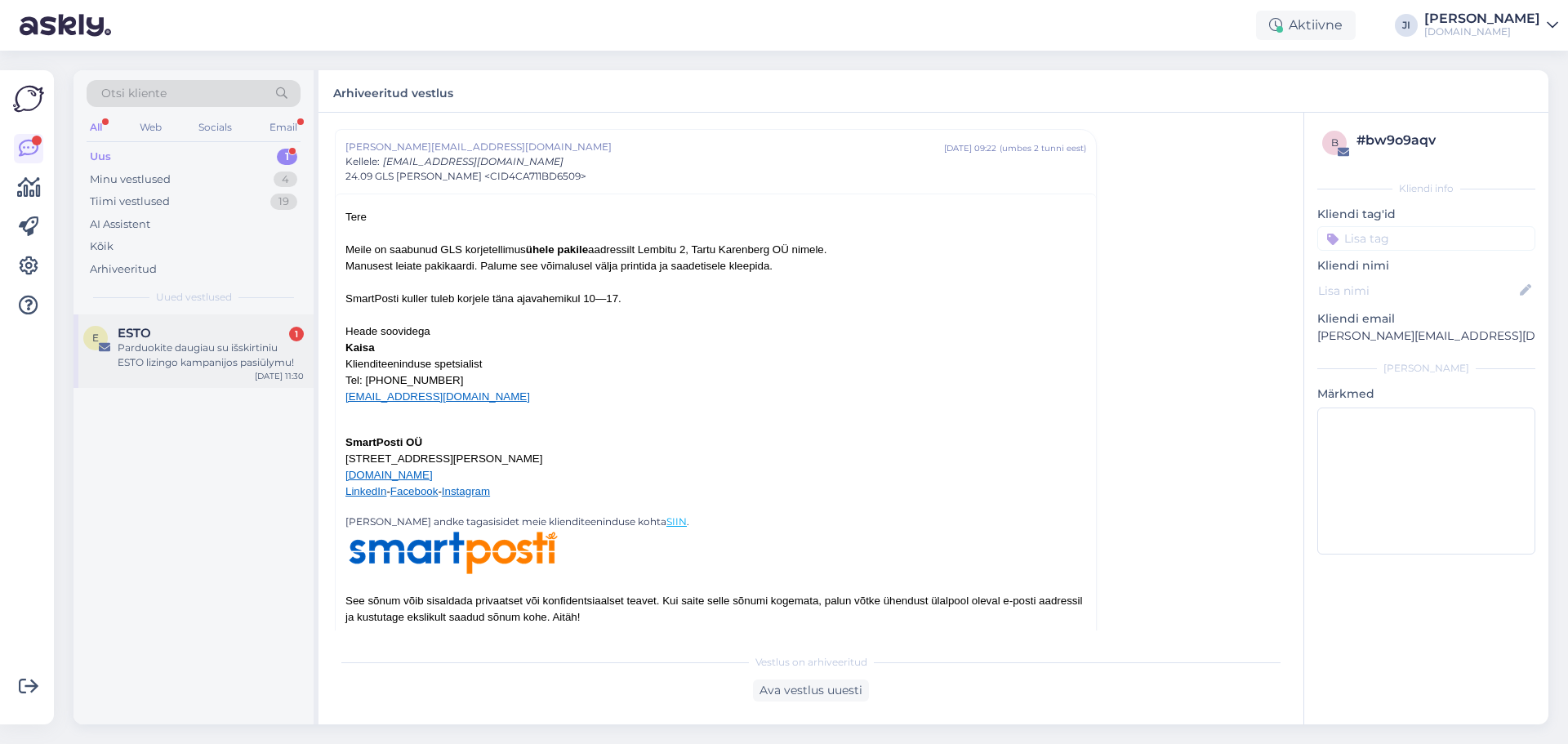
click at [228, 344] on div "Parduokite daugiau su išskirtiniu ESTO lizingo kampanijos pasiūlymu!" at bounding box center [211, 355] width 186 height 30
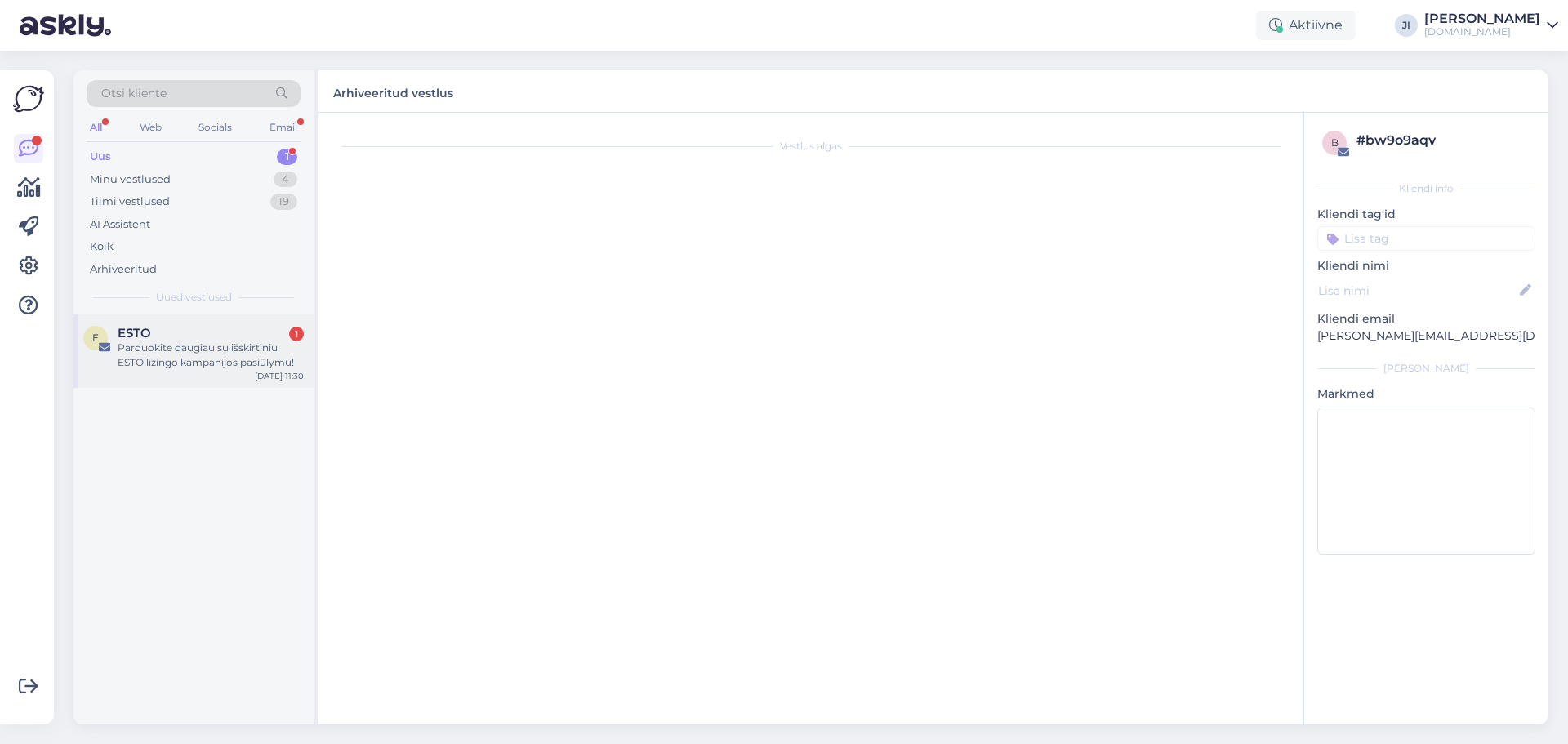
scroll to position [0, 0]
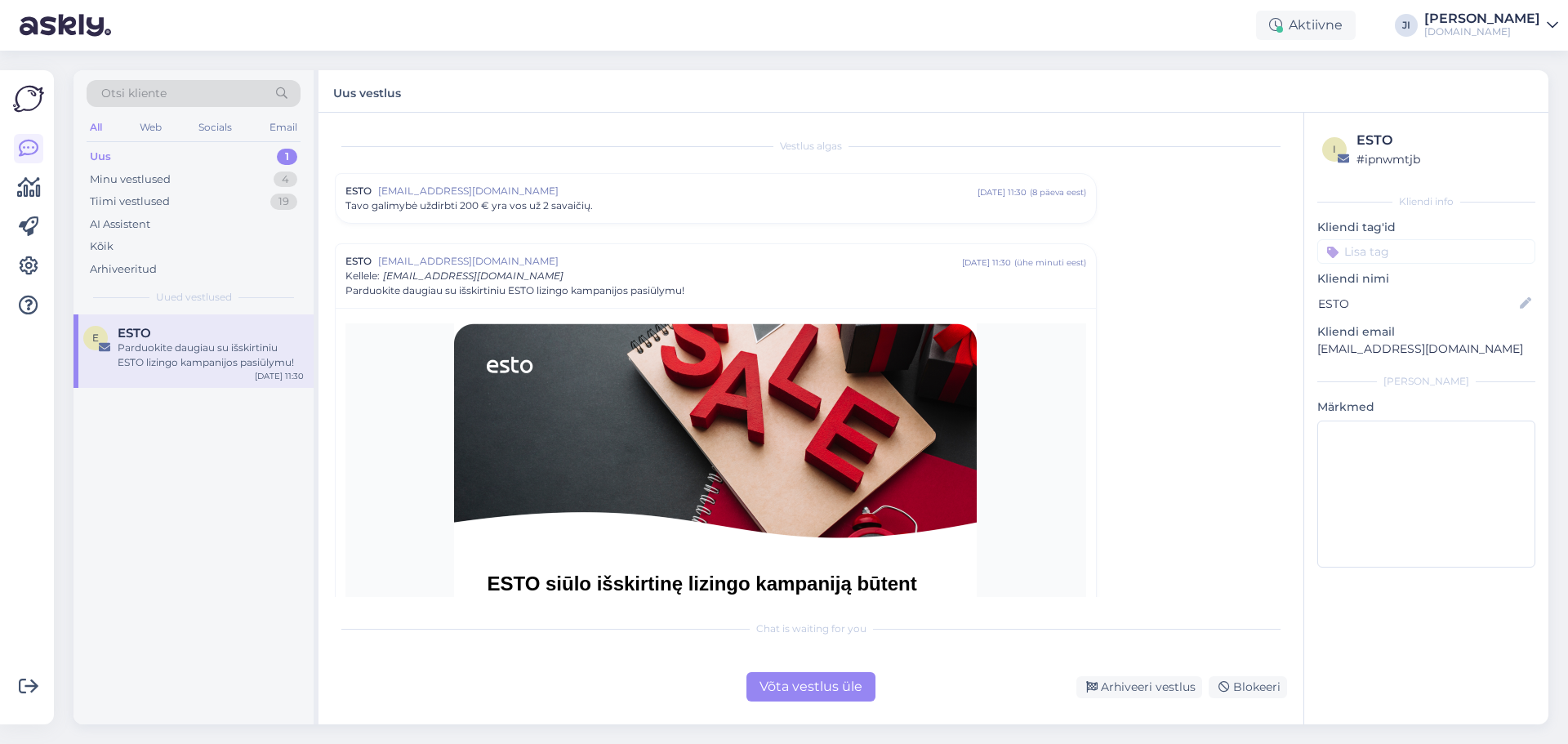
click at [796, 690] on div "Võta vestlus üle" at bounding box center [811, 687] width 129 height 30
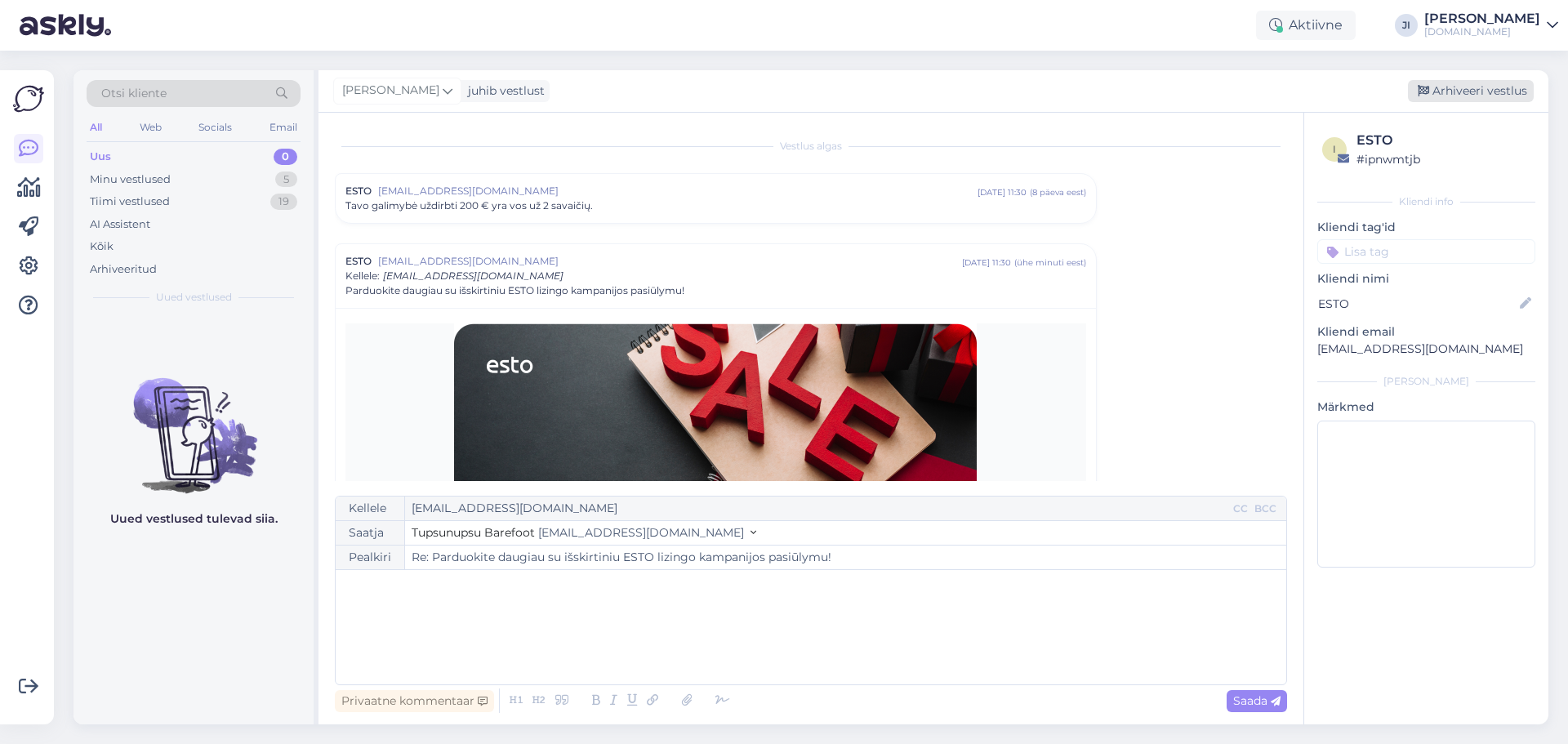
click at [1515, 96] on div "Arhiveeri vestlus" at bounding box center [1471, 90] width 125 height 22
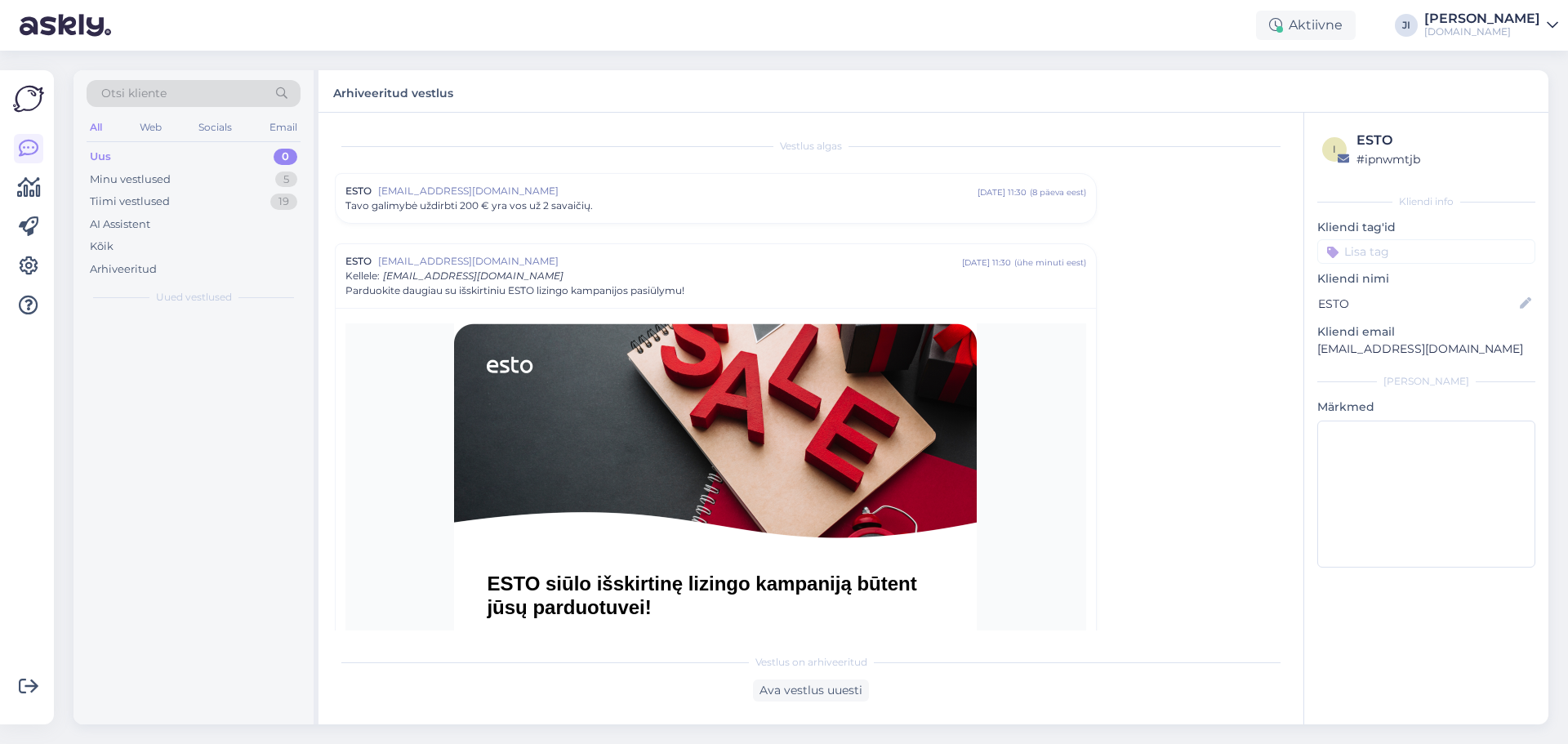
scroll to position [114, 0]
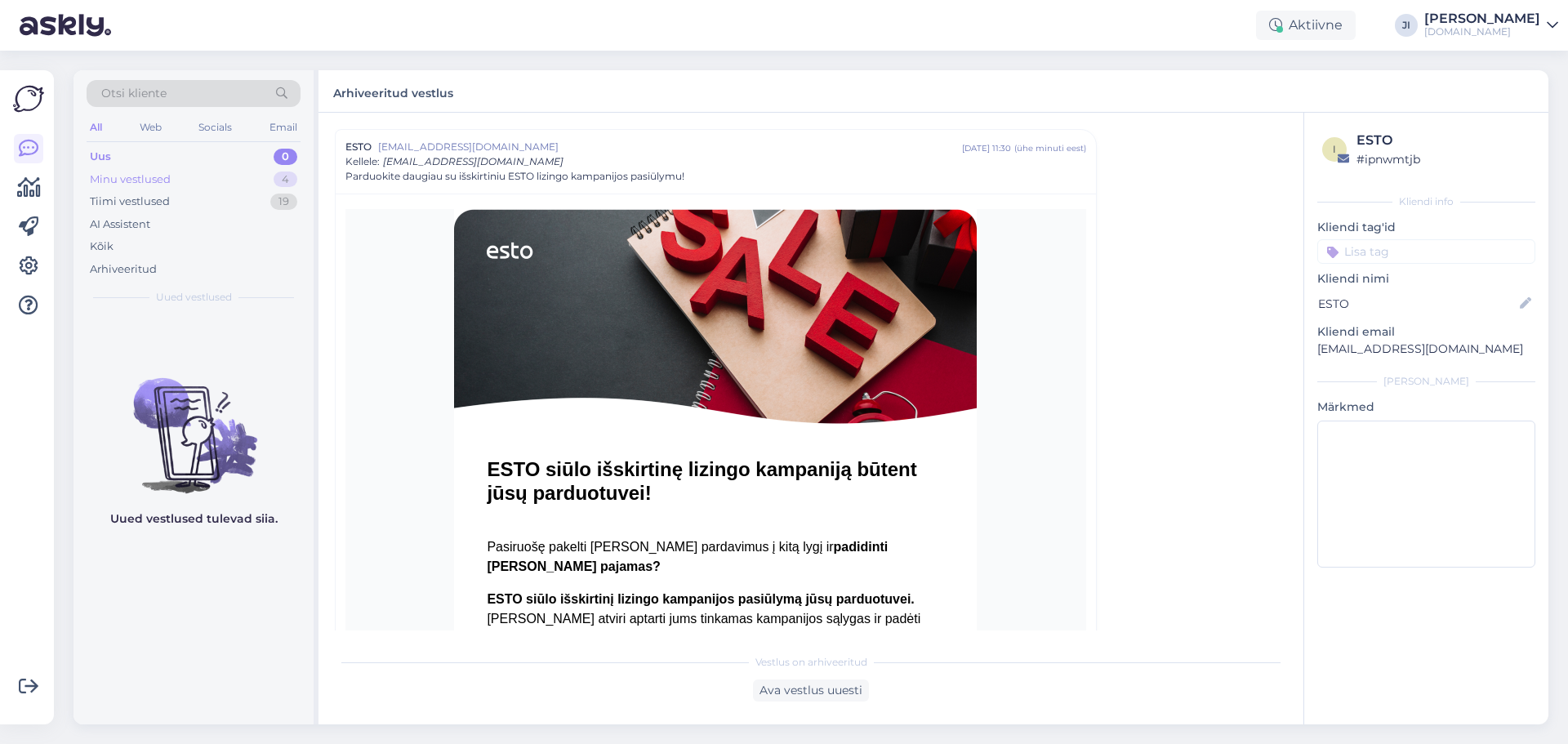
click at [225, 183] on div "Minu vestlused 4" at bounding box center [194, 180] width 214 height 23
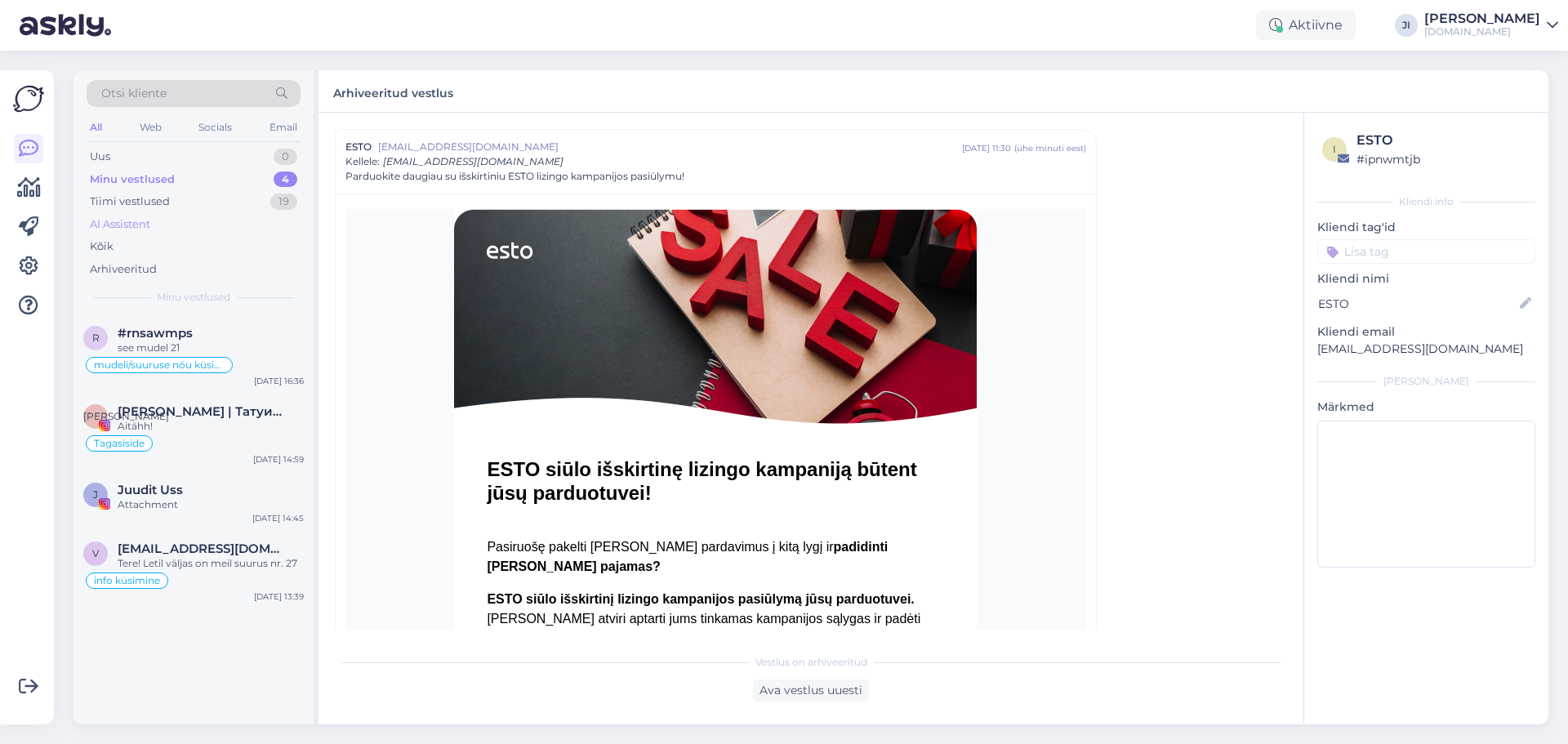
click at [147, 218] on div "AI Assistent" at bounding box center [119, 225] width 61 height 17
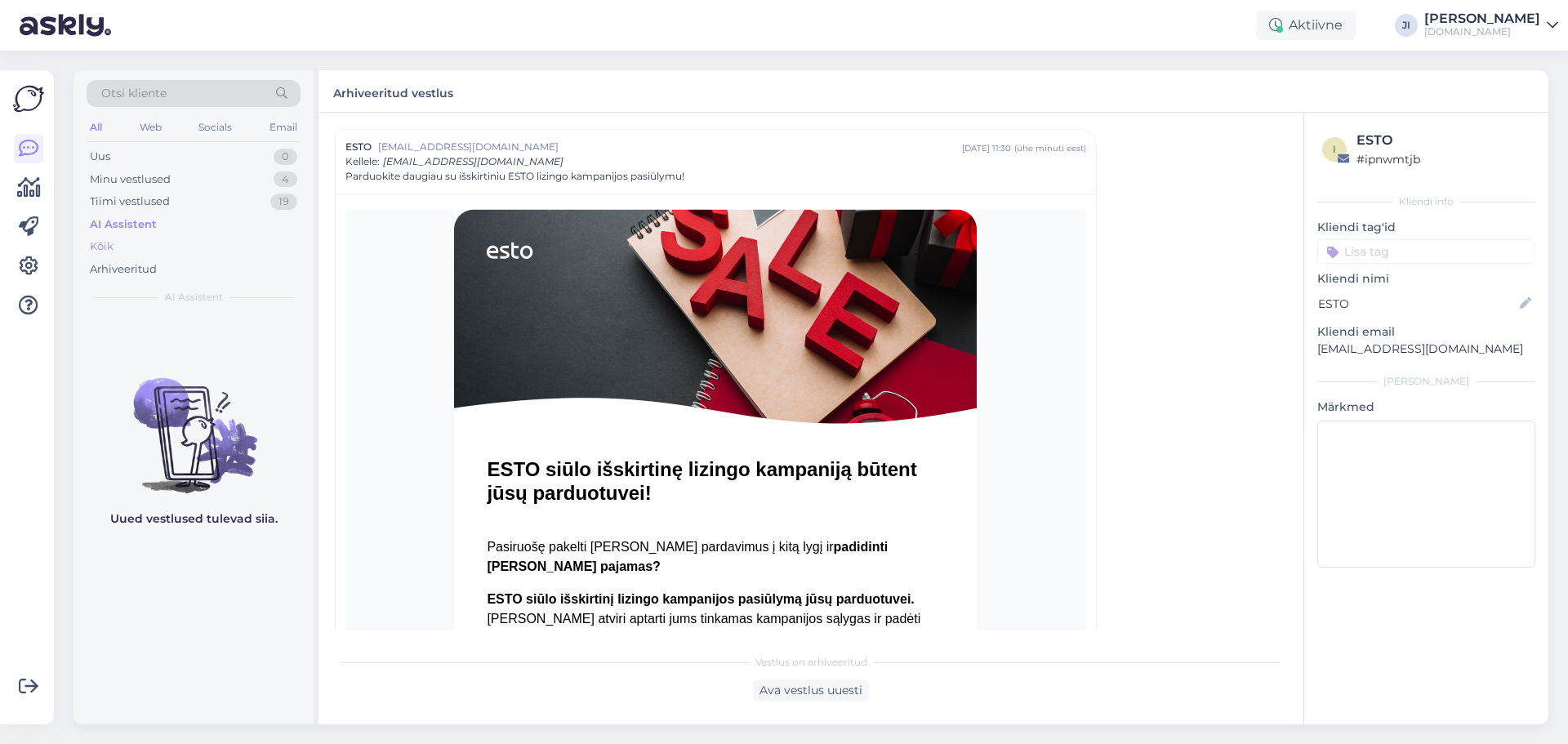
click at [108, 251] on div "Kõik" at bounding box center [101, 247] width 24 height 17
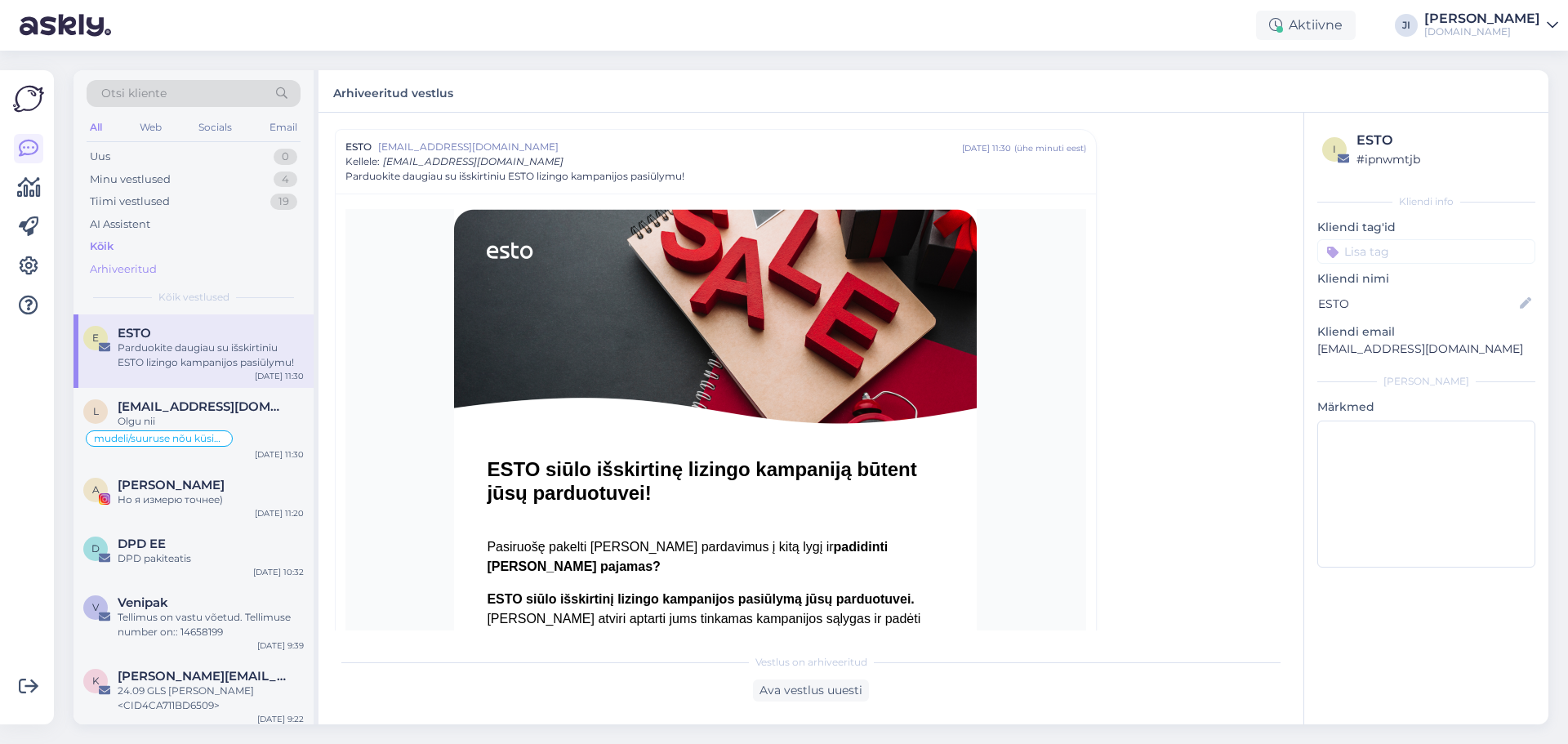
click at [116, 273] on div "Arhiveeritud" at bounding box center [123, 269] width 67 height 17
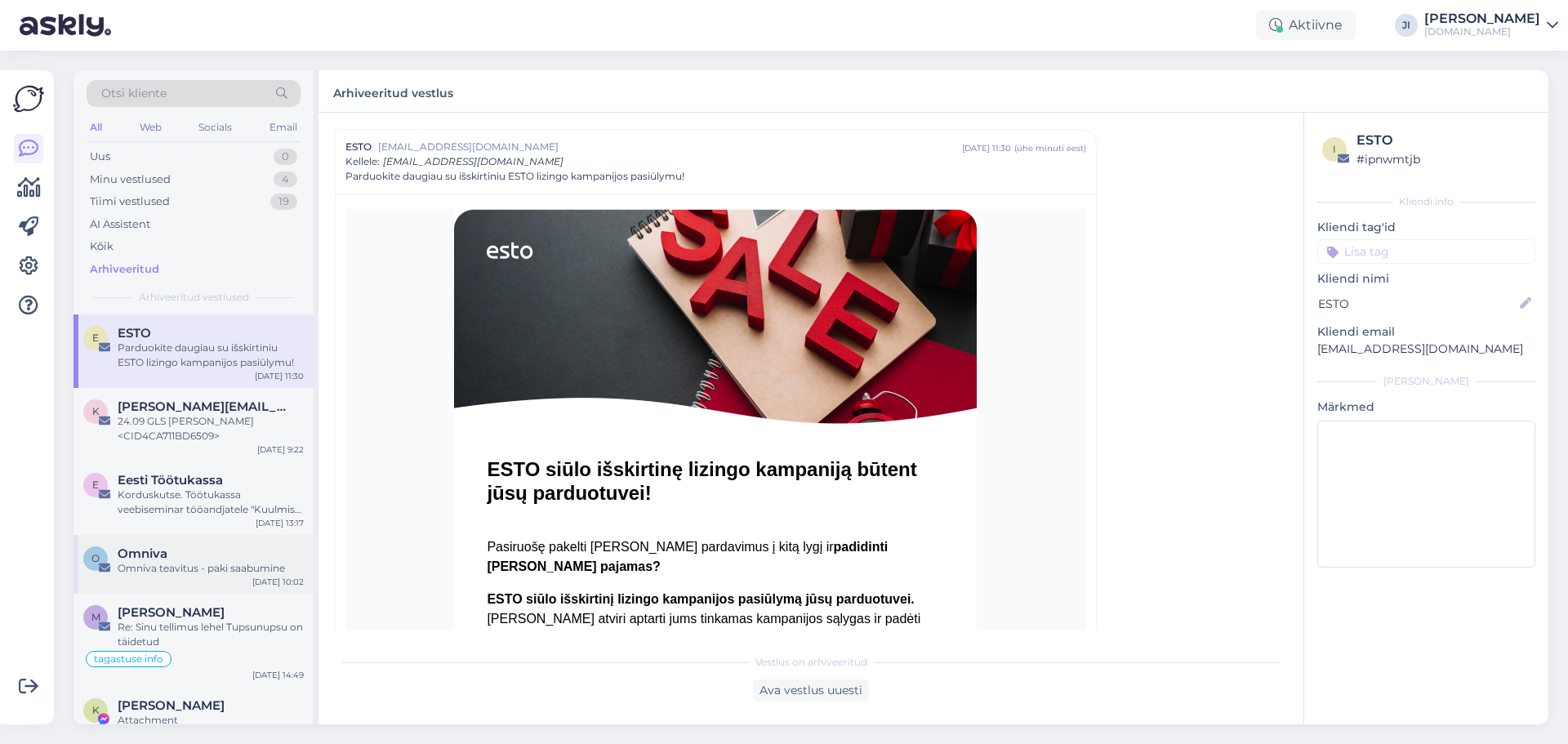
click at [166, 580] on div "O Omniva Omniva teavitus - paki saabumine Sep 23 10:02" at bounding box center [194, 564] width 240 height 59
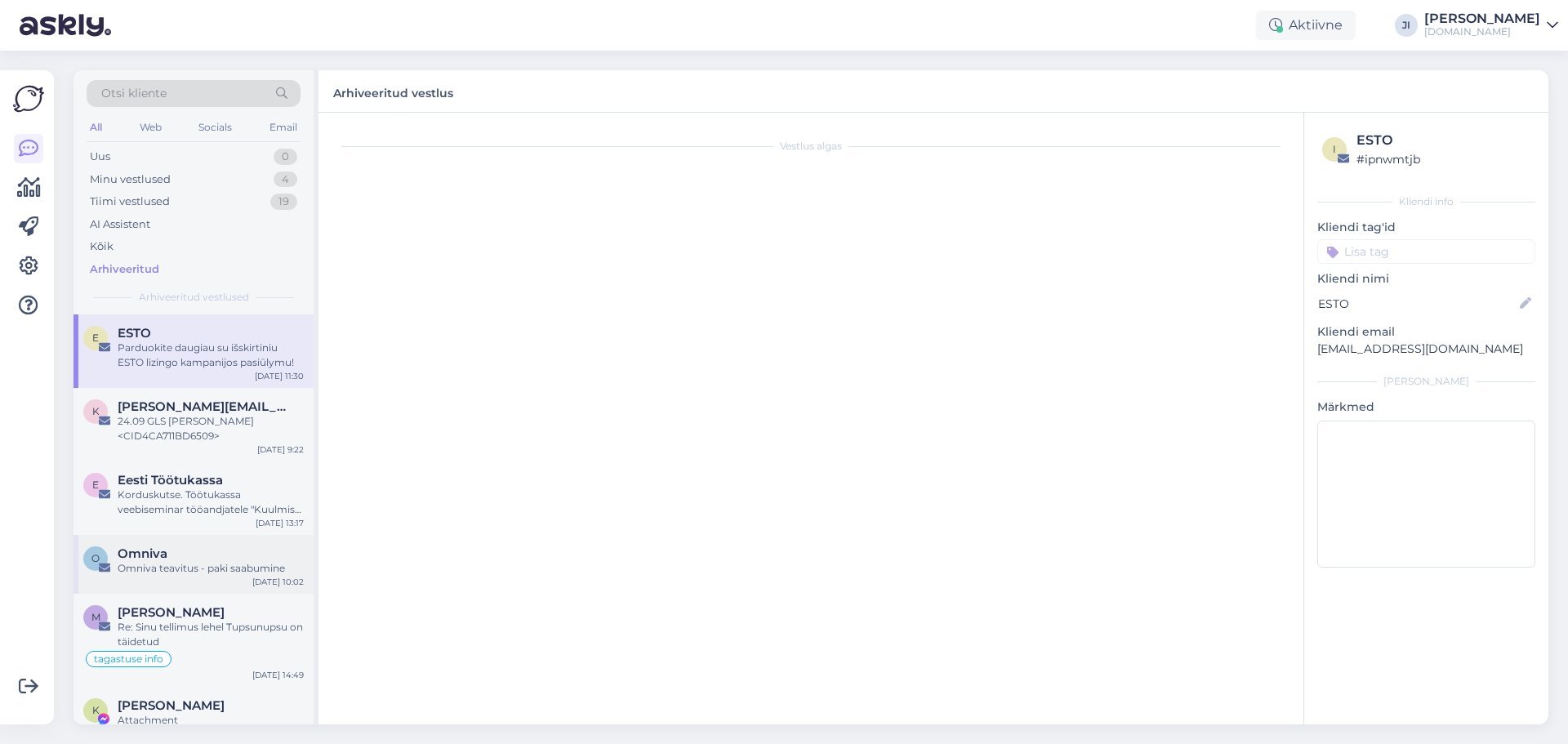
scroll to position [0, 0]
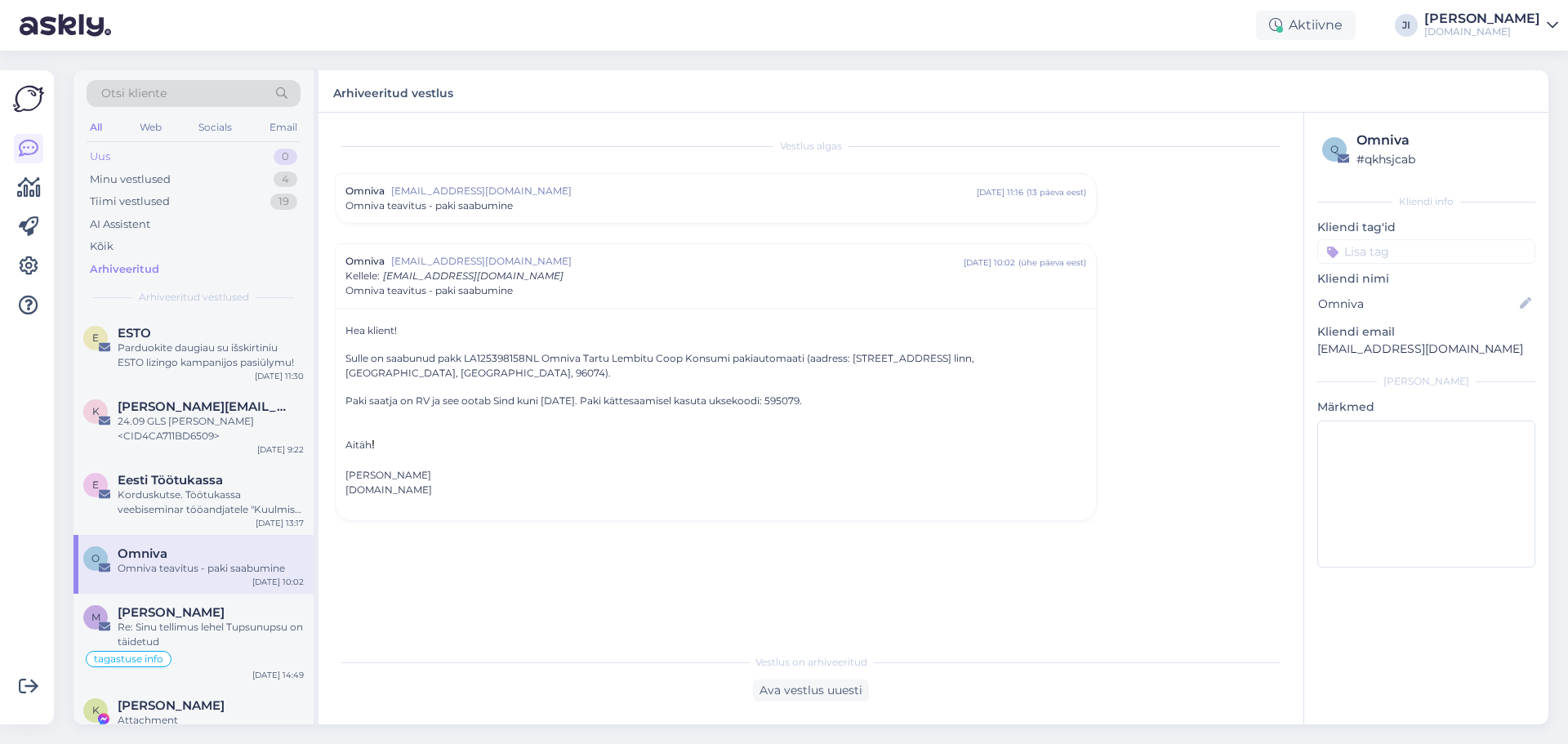
click at [131, 153] on div "Uus 0" at bounding box center [194, 157] width 214 height 23
